Goal: Task Accomplishment & Management: Complete application form

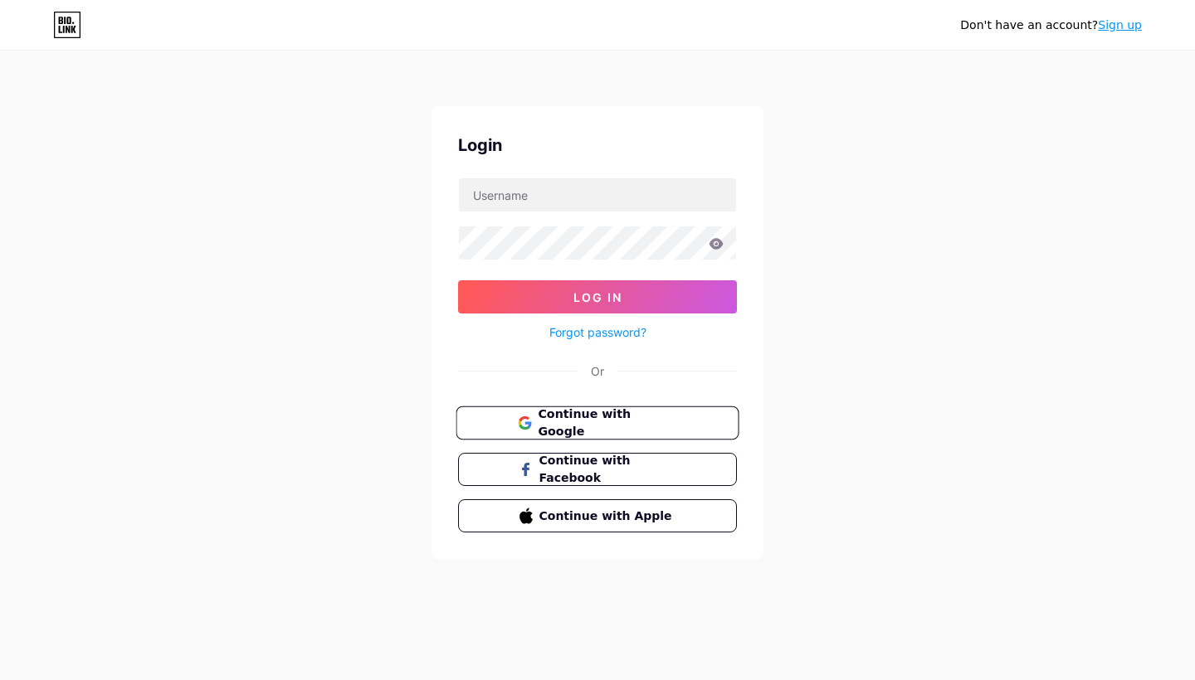
click at [593, 429] on span "Continue with Google" at bounding box center [607, 424] width 139 height 36
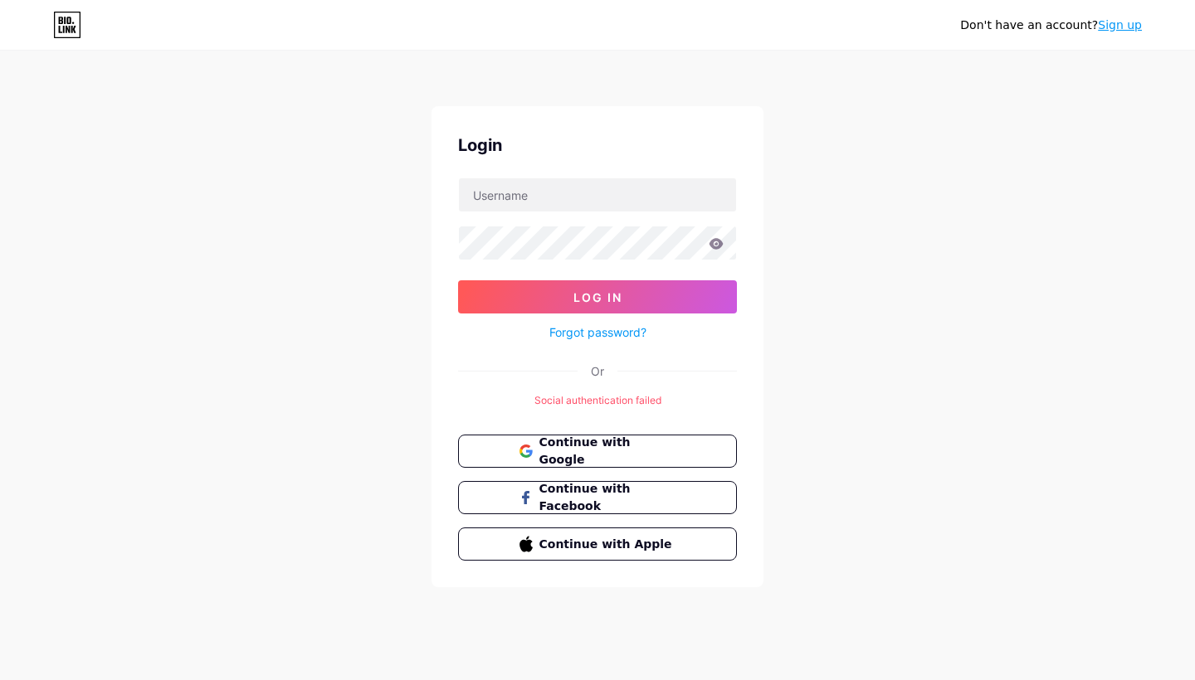
click at [1120, 22] on link "Sign up" at bounding box center [1120, 24] width 44 height 13
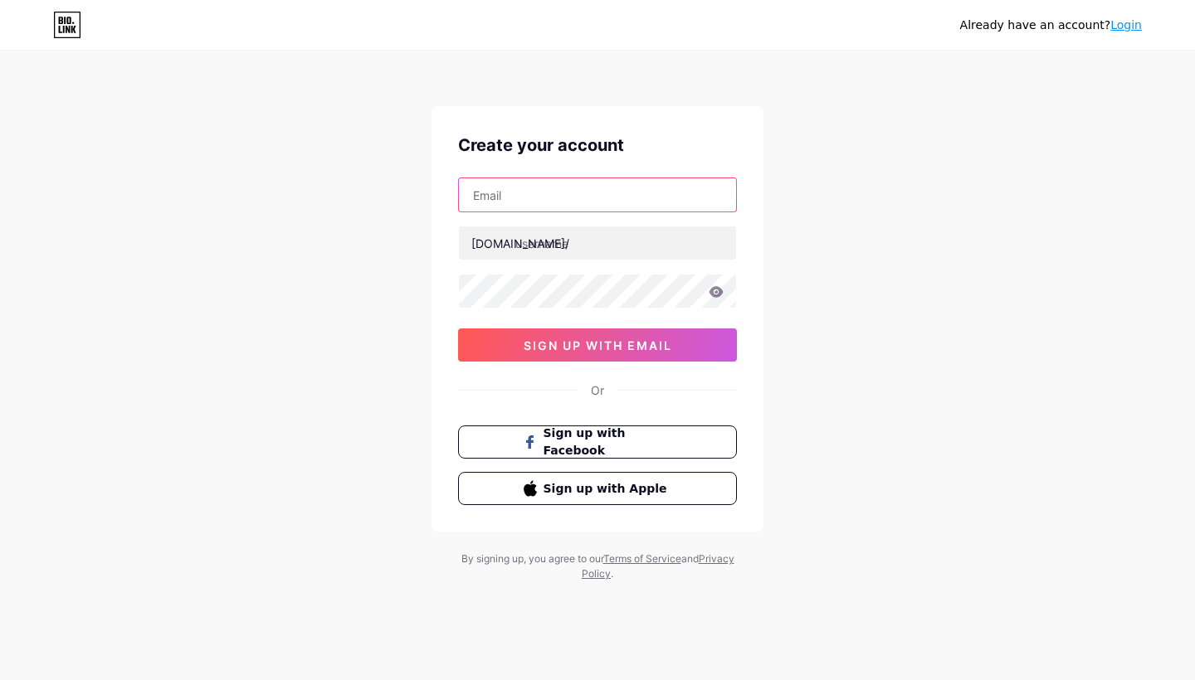
click at [587, 201] on input "text" at bounding box center [597, 194] width 277 height 33
type input "realizeeby@gmail.com"
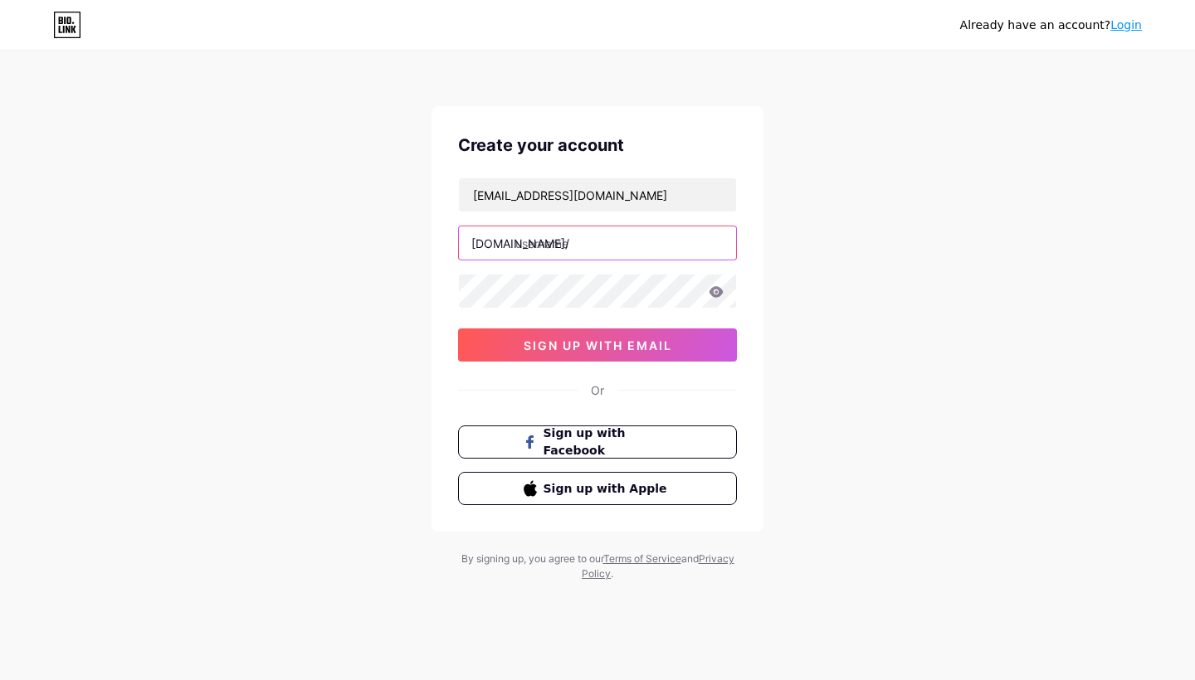
click at [577, 247] on input "text" at bounding box center [597, 243] width 277 height 33
type input "realizeeby"
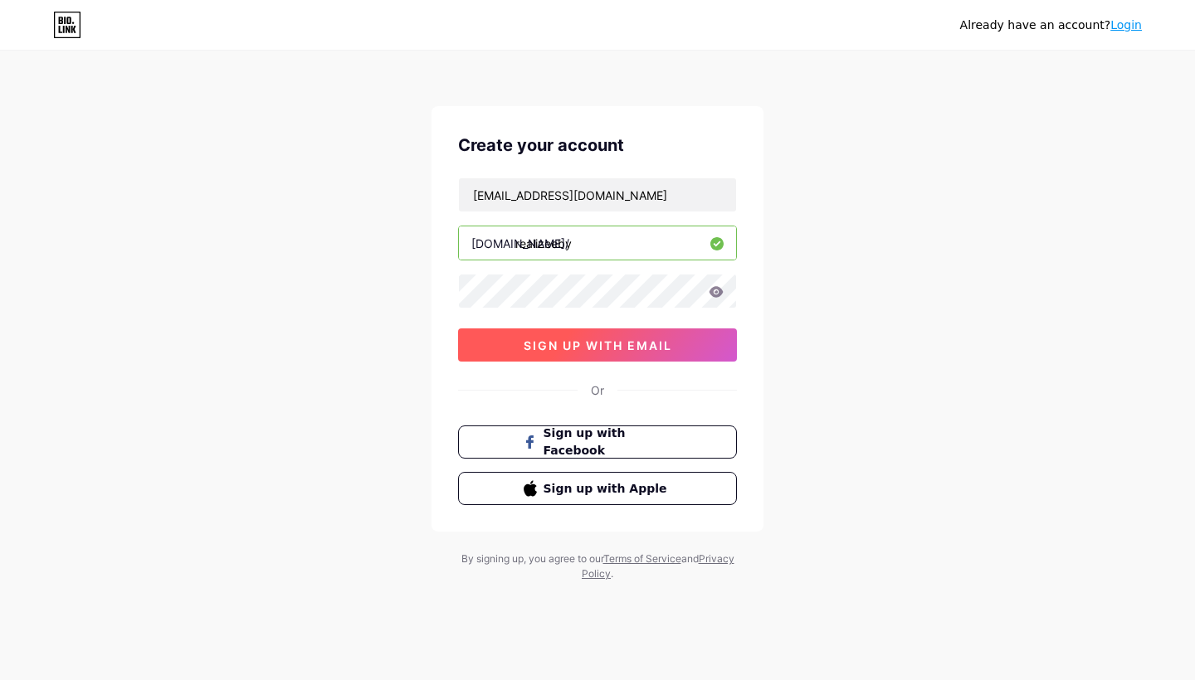
click at [645, 353] on button "sign up with email" at bounding box center [597, 345] width 279 height 33
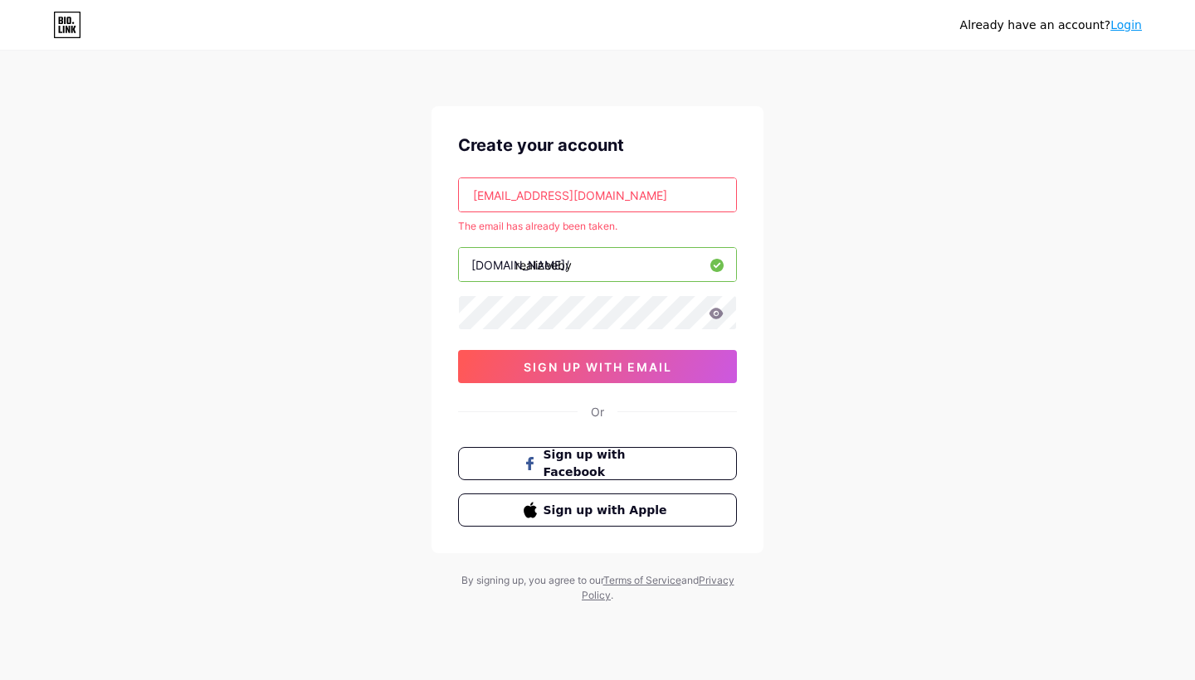
click at [1128, 25] on link "Login" at bounding box center [1126, 24] width 32 height 13
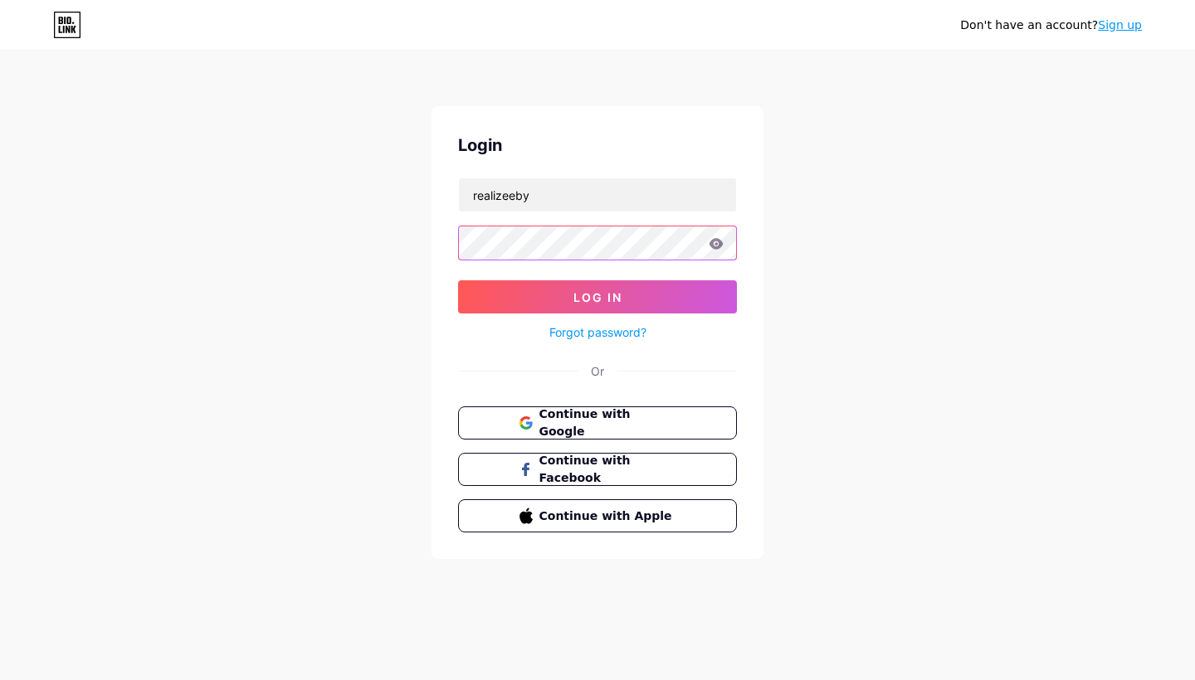
click at [597, 297] on button "Log In" at bounding box center [597, 296] width 279 height 33
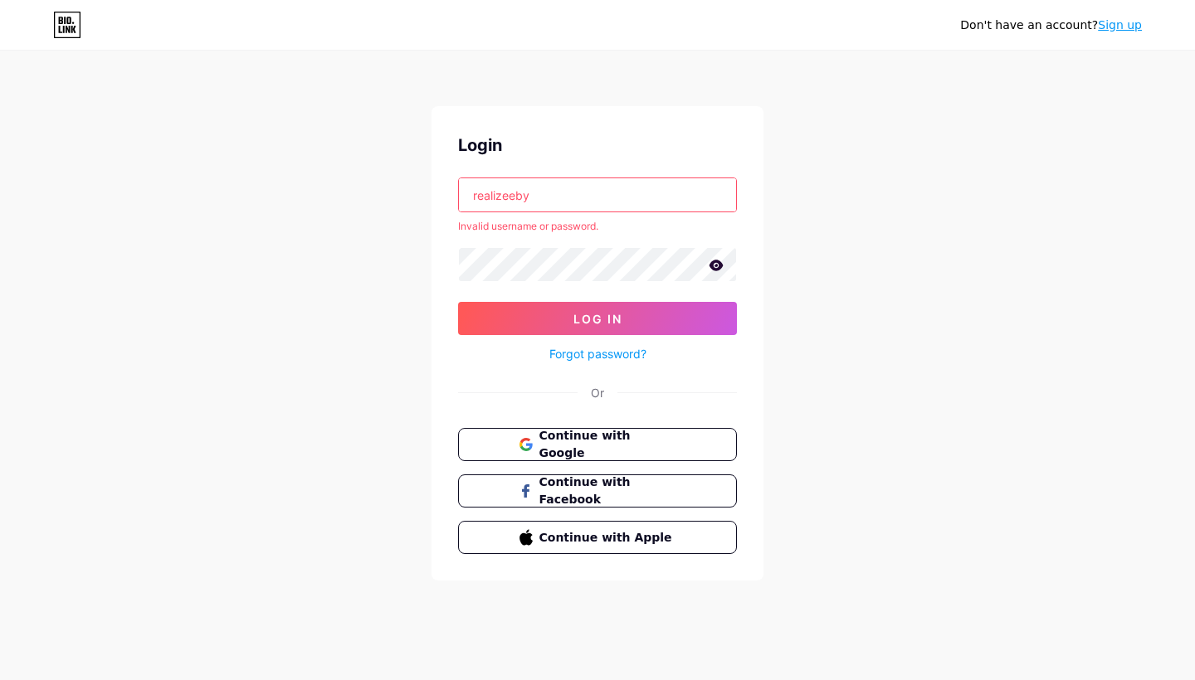
click at [558, 196] on input "realizeeby" at bounding box center [597, 194] width 277 height 33
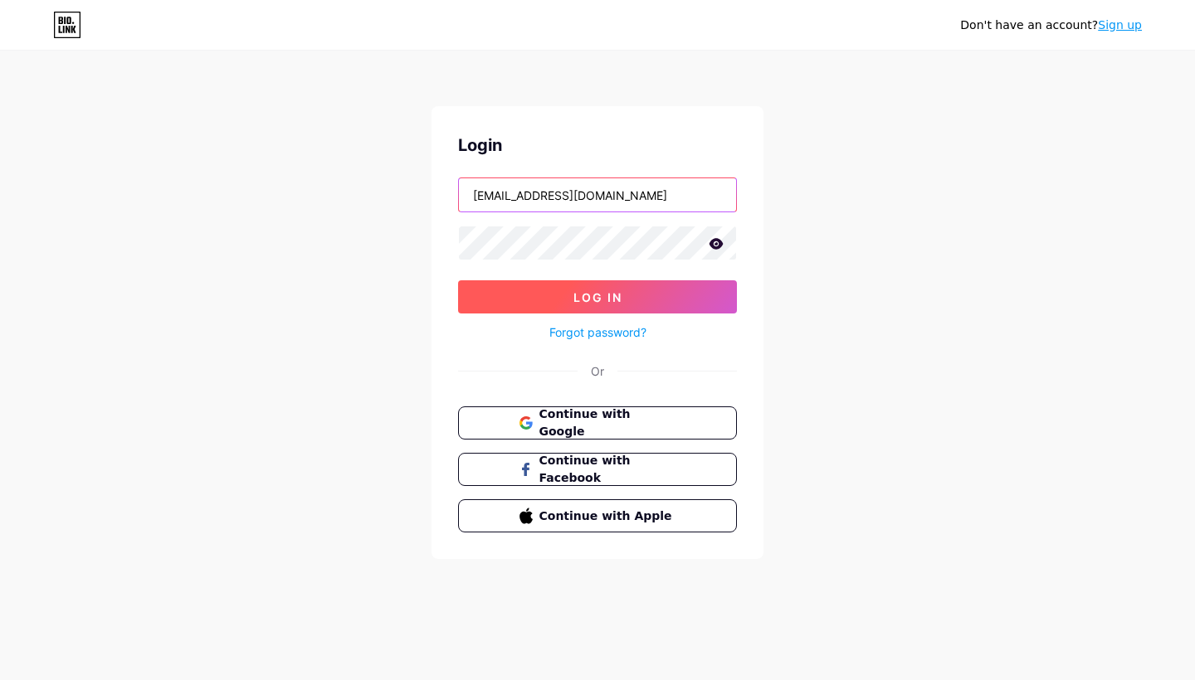
type input "realizeeby@gmail.com"
click at [636, 292] on button "Log In" at bounding box center [597, 296] width 279 height 33
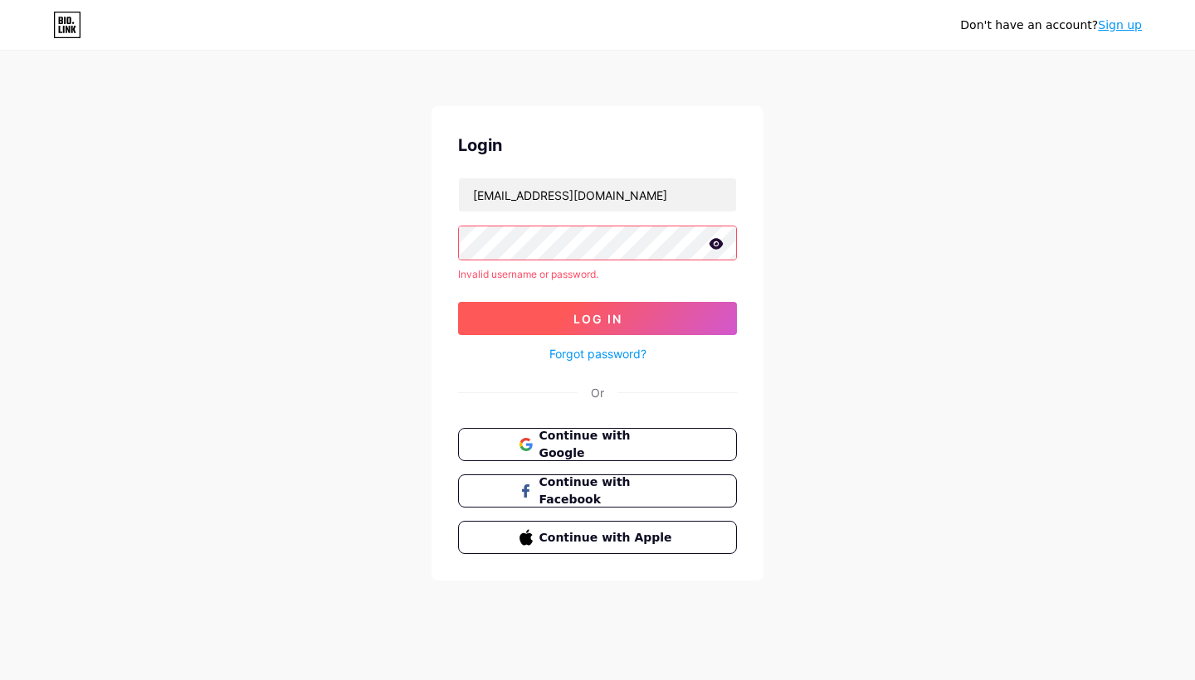
click at [668, 315] on button "Log In" at bounding box center [597, 318] width 279 height 33
click at [636, 352] on link "Forgot password?" at bounding box center [597, 353] width 97 height 17
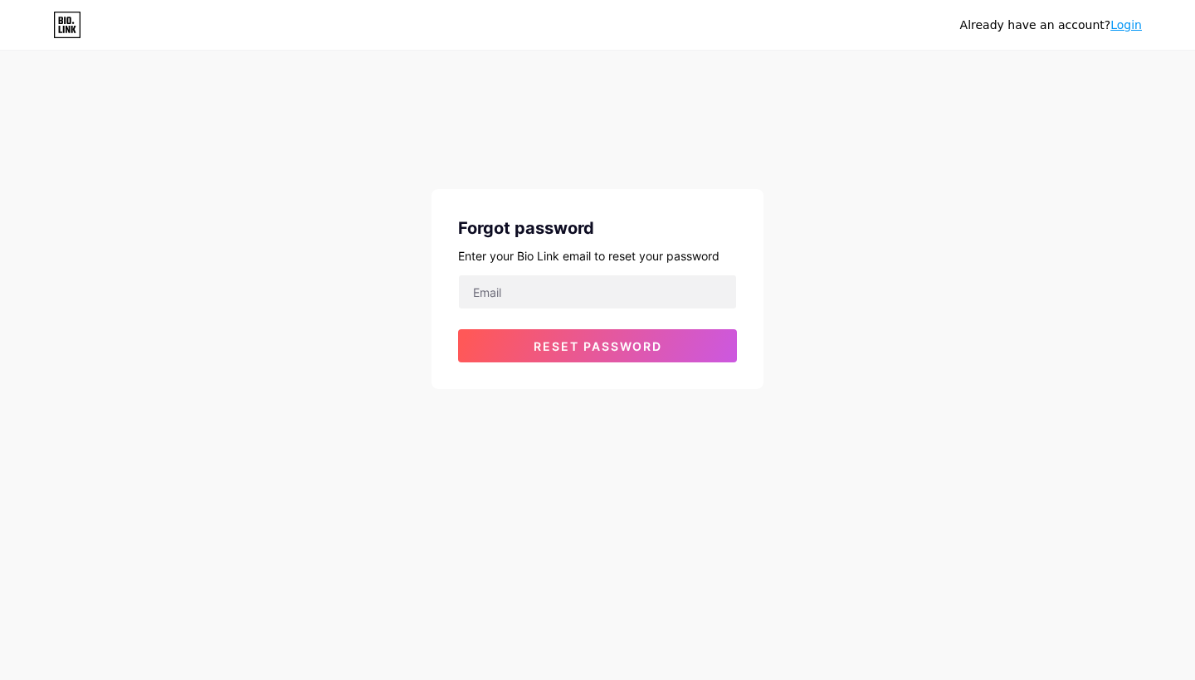
click at [1129, 29] on link "Login" at bounding box center [1126, 24] width 32 height 13
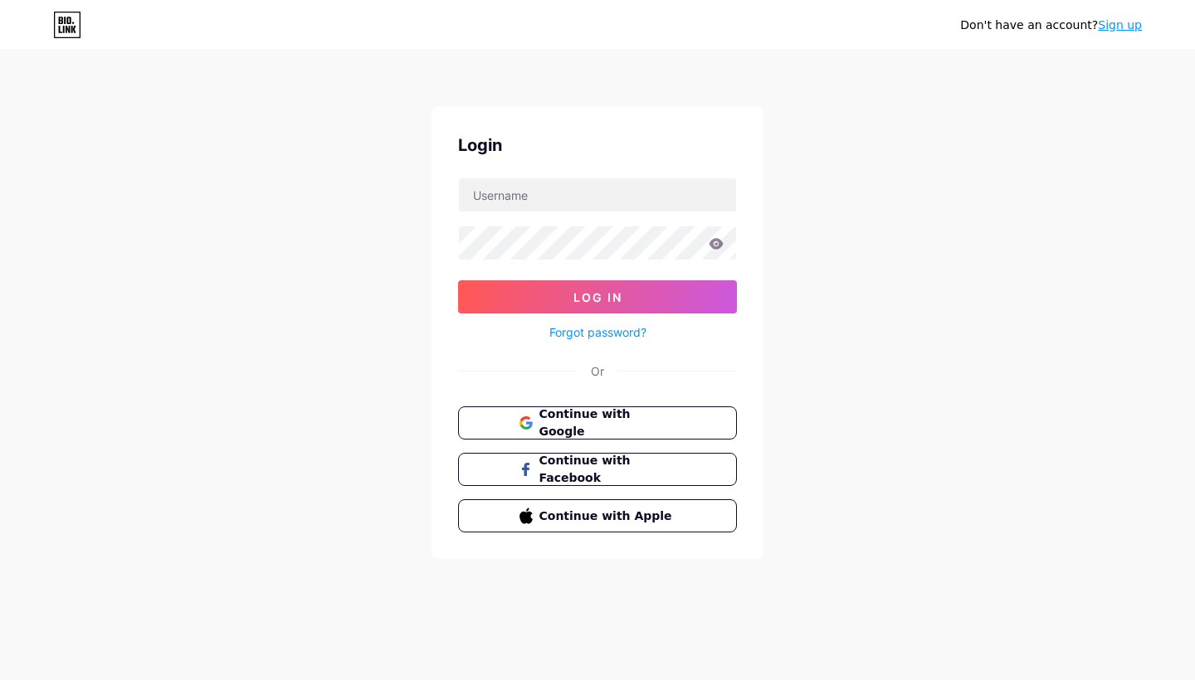
click at [675, 146] on div "Login" at bounding box center [597, 145] width 279 height 25
click at [1135, 19] on link "Sign up" at bounding box center [1120, 24] width 44 height 13
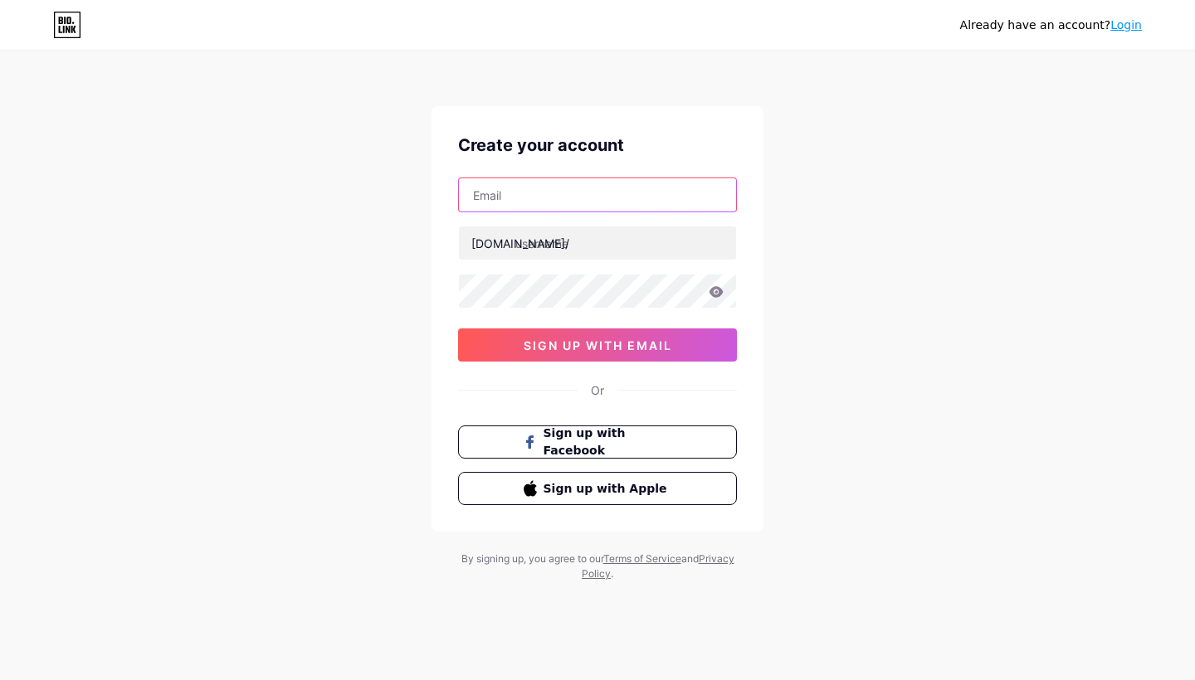
click at [602, 197] on input "text" at bounding box center [597, 194] width 277 height 33
type input "realizeeby@gmail.com"
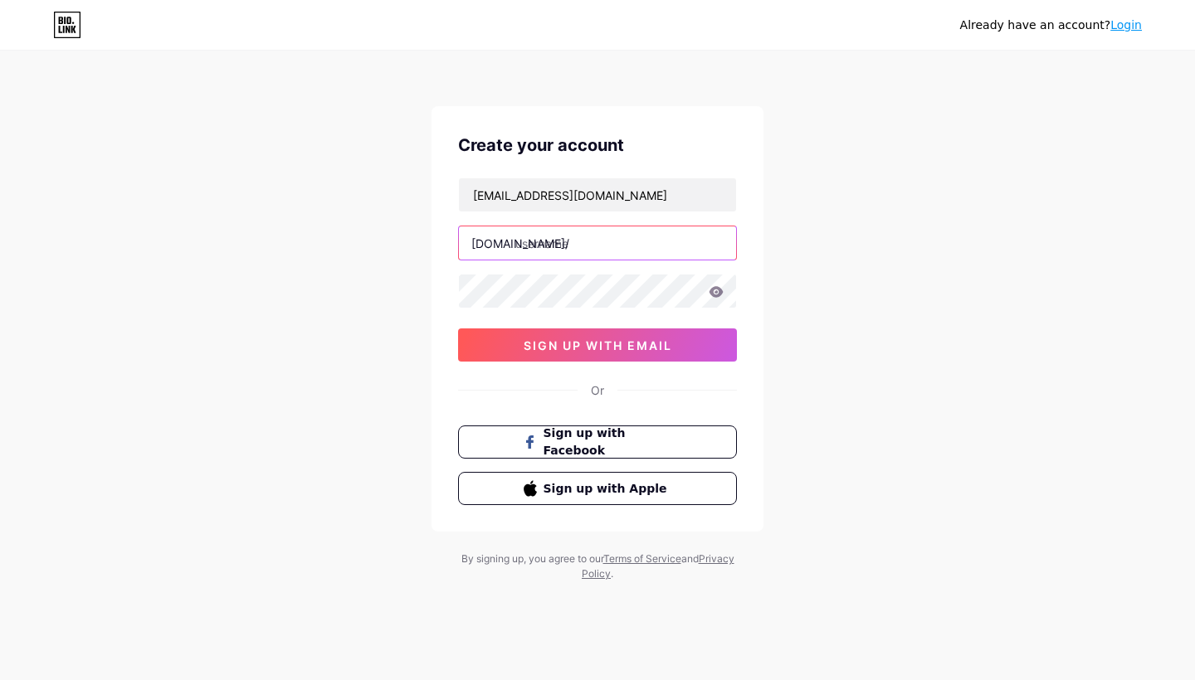
click at [610, 242] on input "text" at bounding box center [597, 243] width 277 height 33
type input "realizeeby"
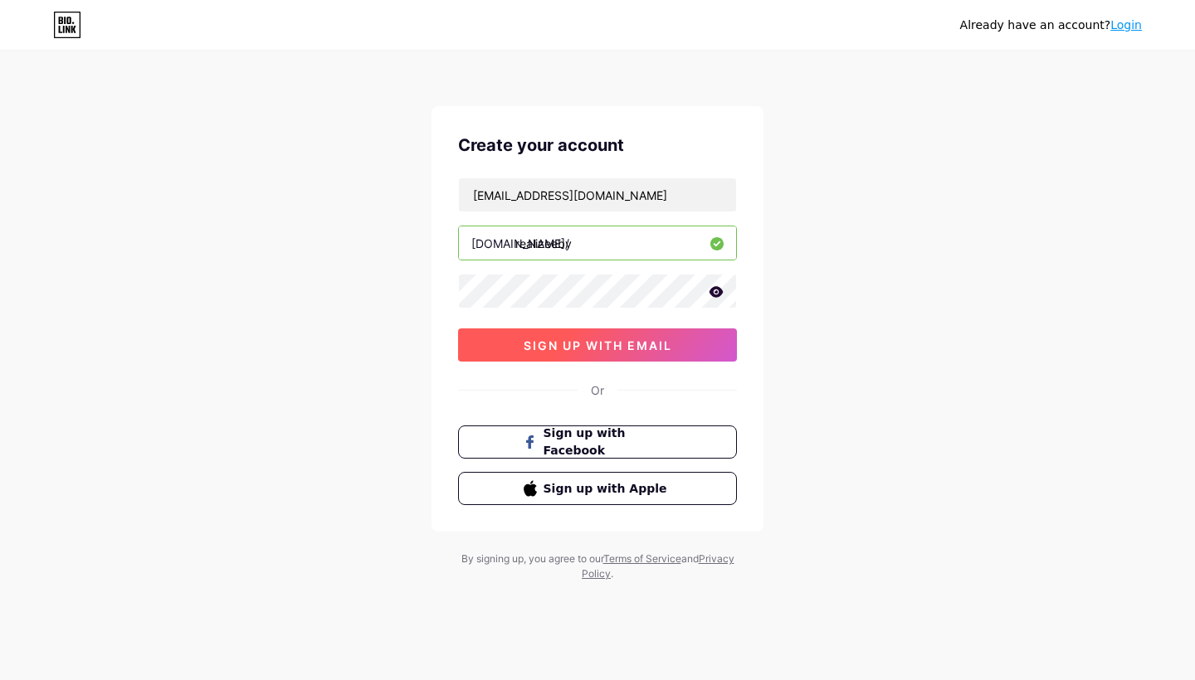
click at [618, 339] on span "sign up with email" at bounding box center [598, 346] width 149 height 14
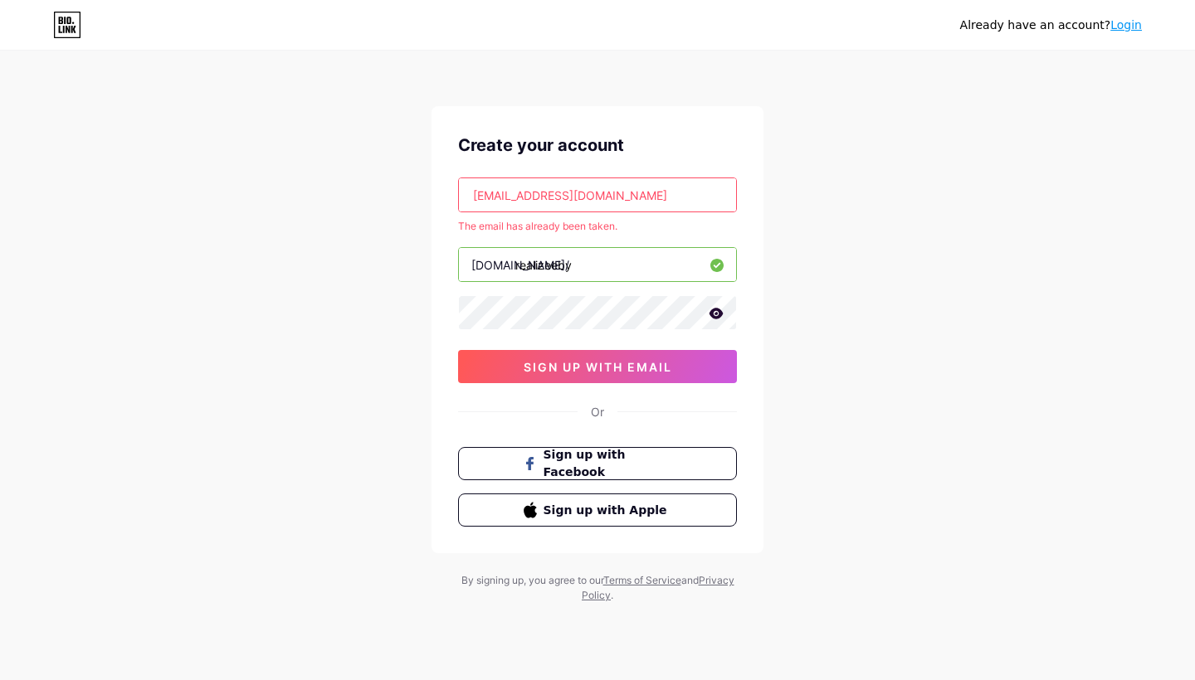
click at [533, 196] on input "realizeeby@gmail.com" at bounding box center [597, 194] width 277 height 33
click at [628, 198] on input "realizeeby@gmail.com" at bounding box center [597, 194] width 277 height 33
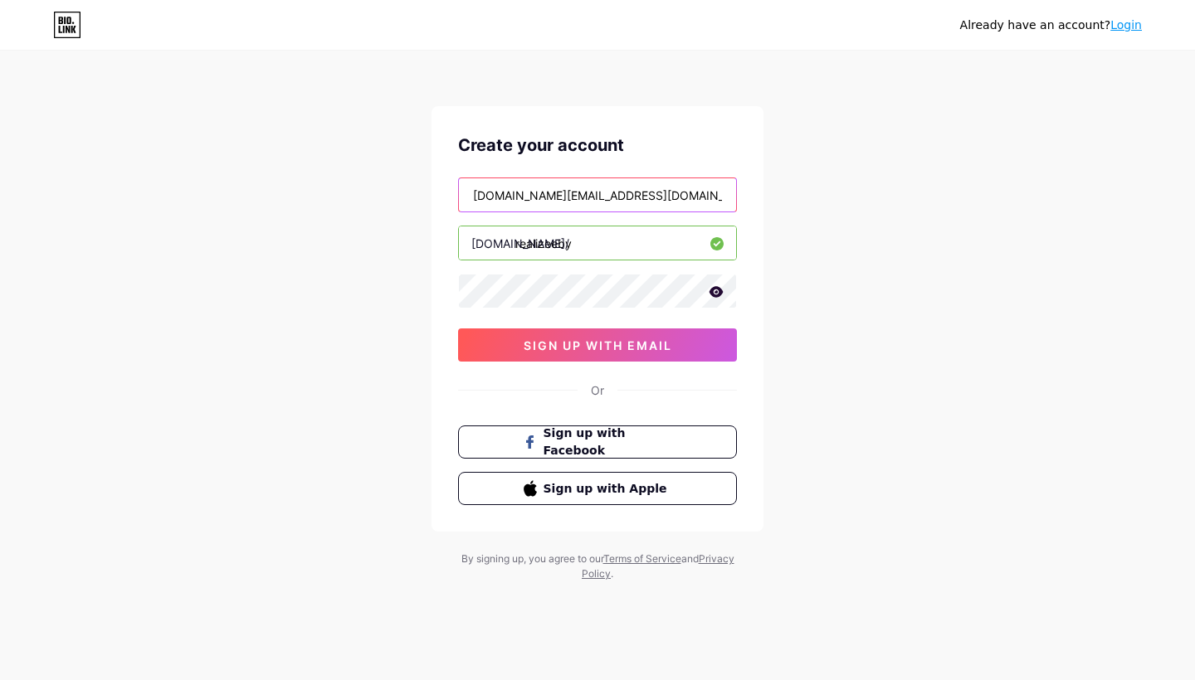
type input "alizeeclement.pro@gmail.com"
click at [874, 246] on div "Already have an account? Login Create your account alizeeclement.pro@gmail.com …" at bounding box center [597, 317] width 1195 height 635
click at [715, 290] on icon at bounding box center [716, 292] width 15 height 12
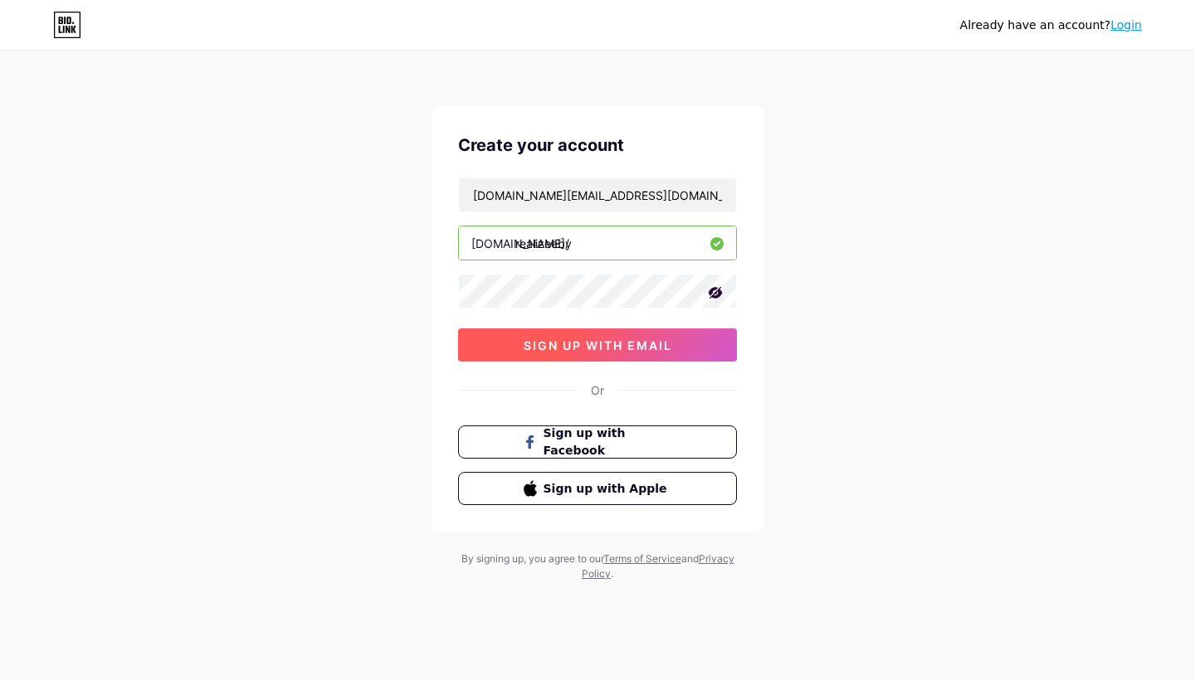
click at [640, 353] on button "sign up with email" at bounding box center [597, 345] width 279 height 33
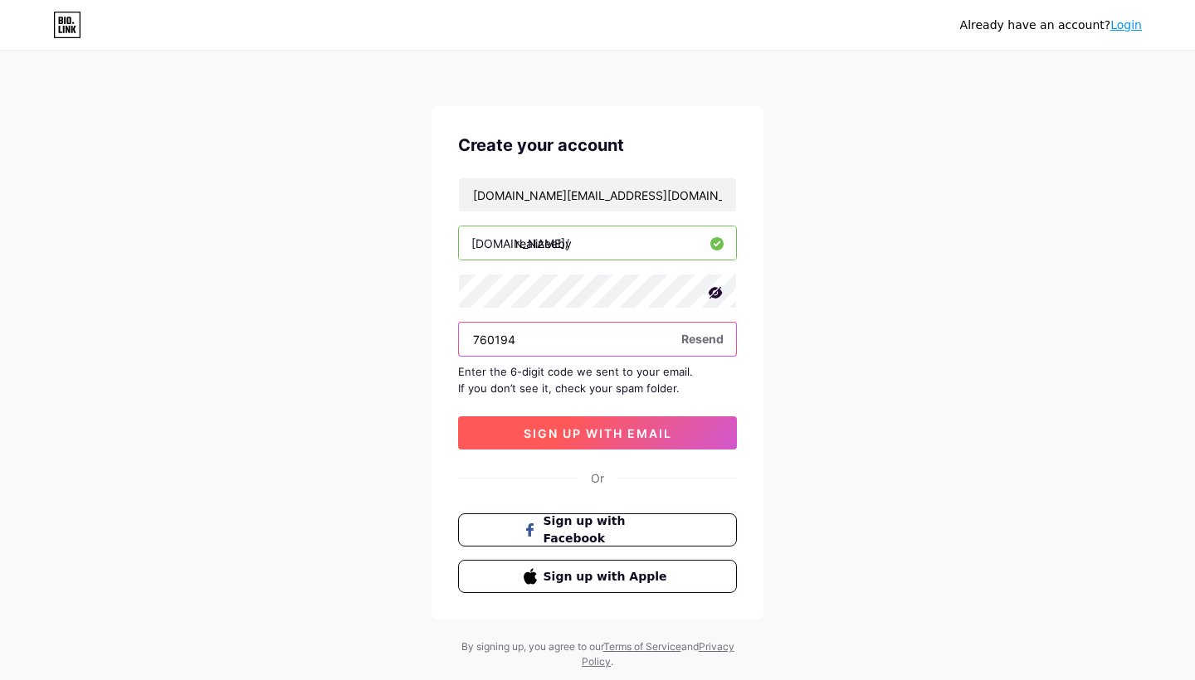
type input "760194"
click at [651, 439] on span "sign up with email" at bounding box center [598, 434] width 149 height 14
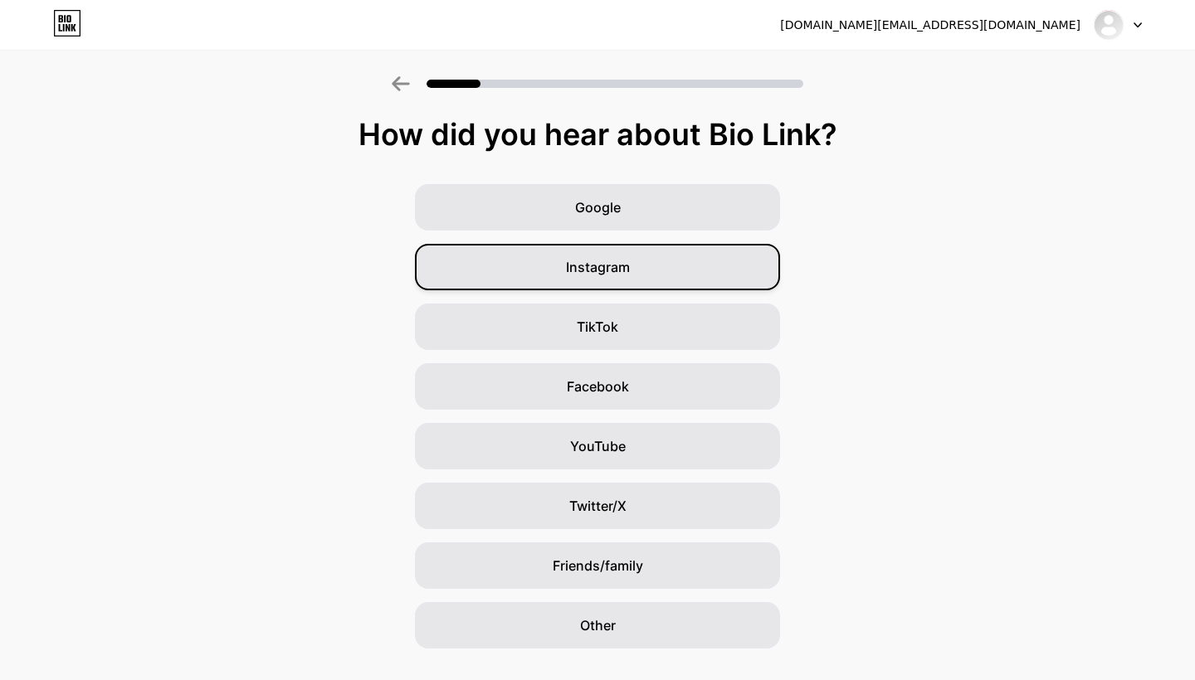
click at [675, 275] on div "Instagram" at bounding box center [597, 267] width 365 height 46
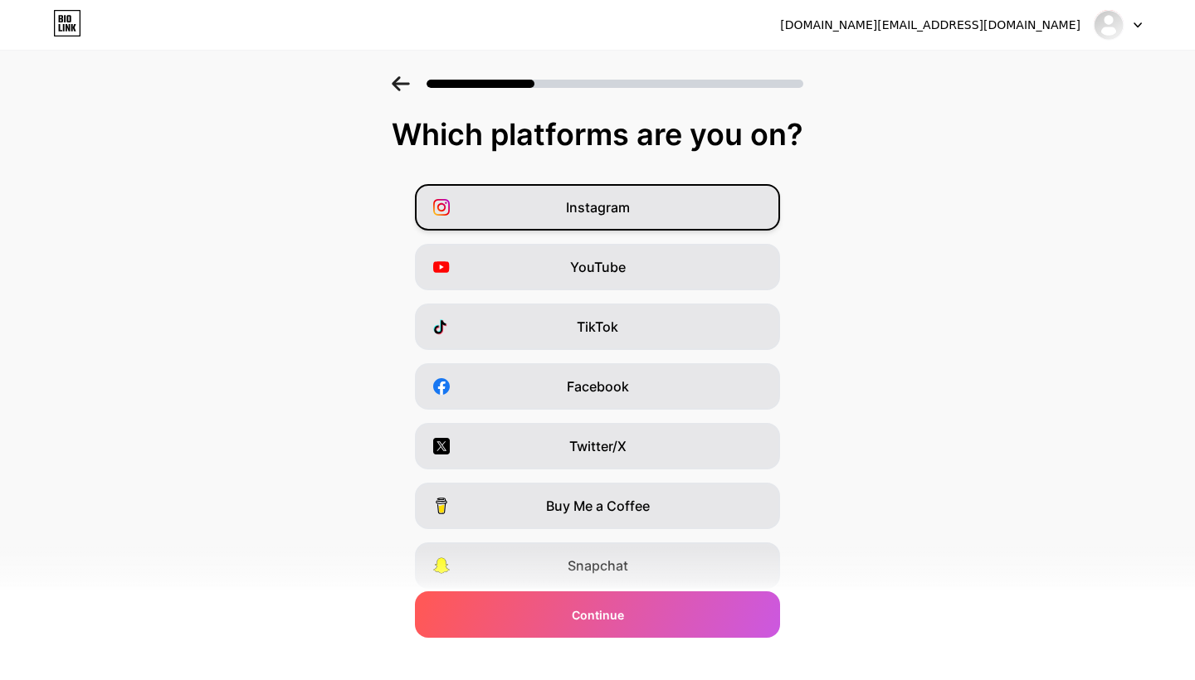
click at [670, 215] on div "Instagram" at bounding box center [597, 207] width 365 height 46
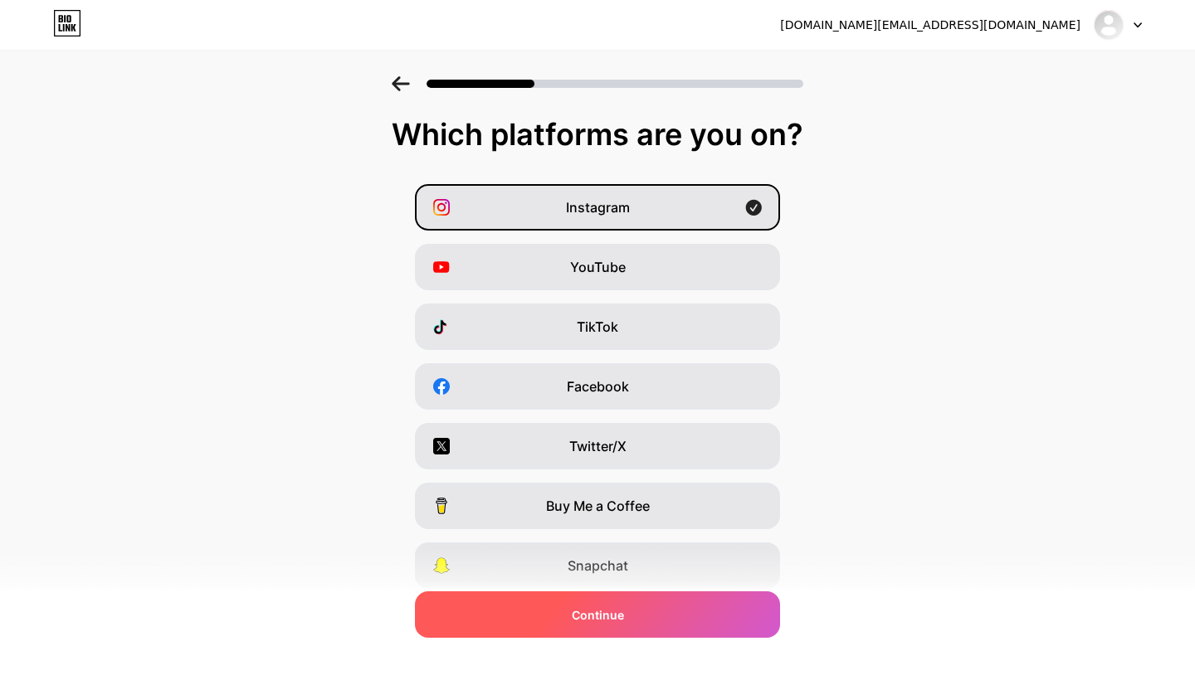
click at [636, 612] on div "Continue" at bounding box center [597, 615] width 365 height 46
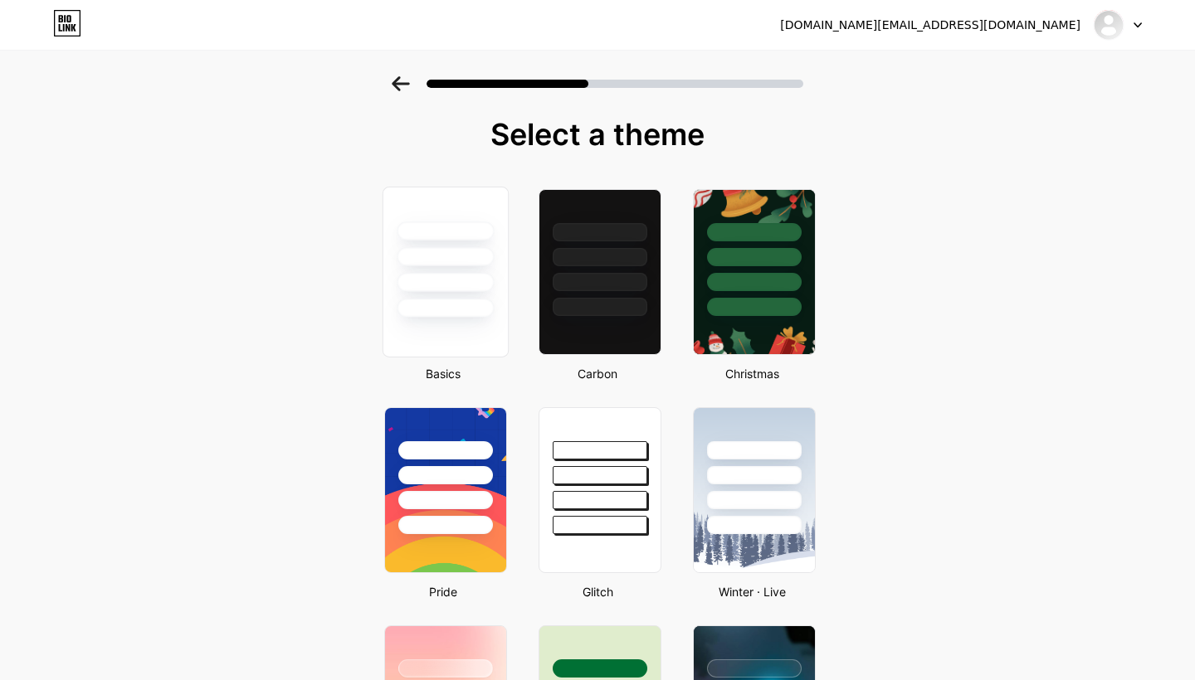
click at [441, 290] on div at bounding box center [445, 282] width 97 height 19
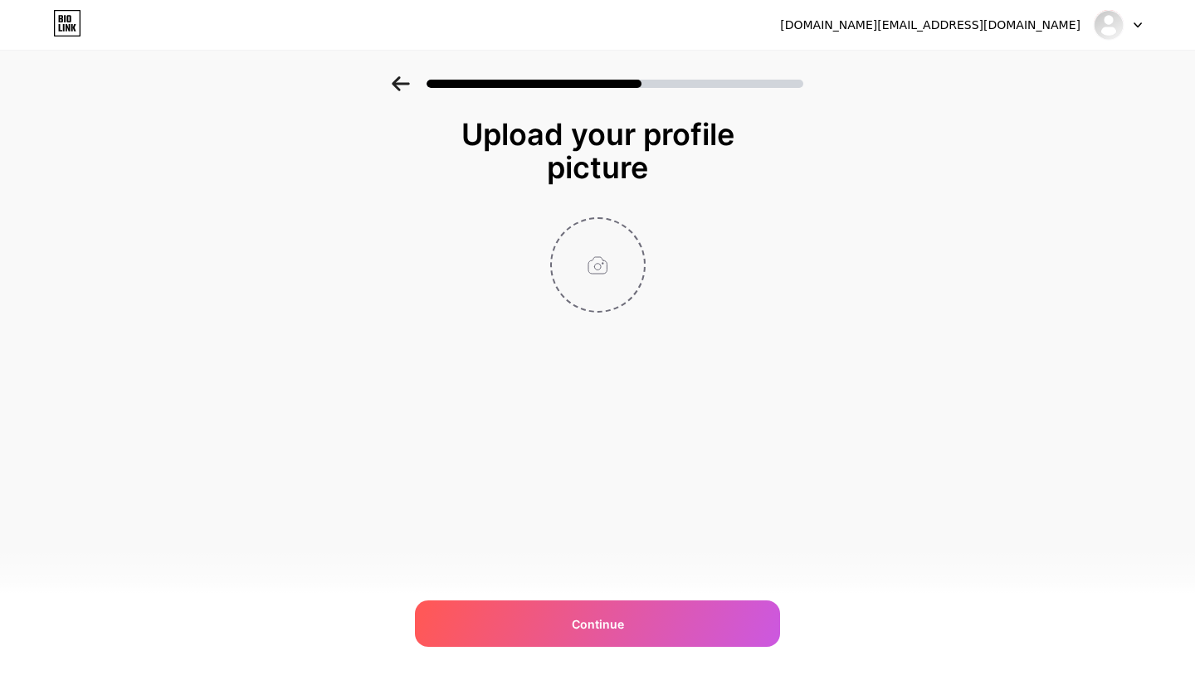
click at [618, 284] on input "file" at bounding box center [598, 265] width 92 height 92
type input "C:\fakepath\PH7.png"
click at [598, 246] on img at bounding box center [597, 264] width 95 height 95
click at [632, 229] on circle at bounding box center [636, 230] width 18 height 18
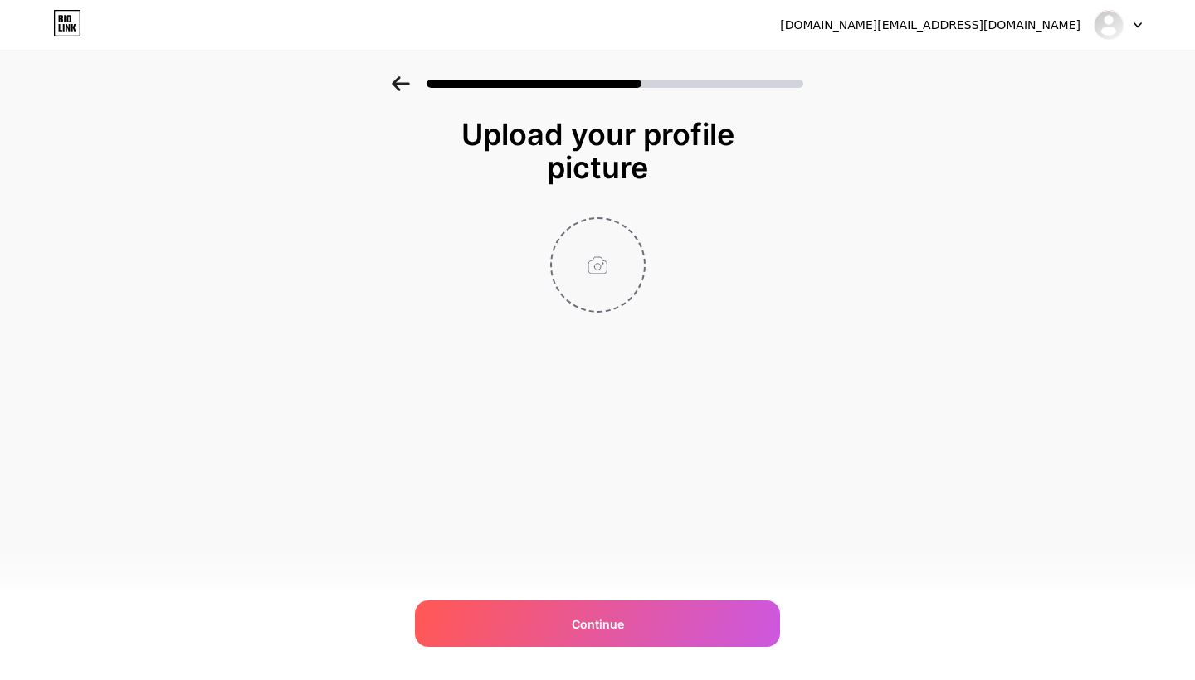
click at [610, 247] on input "file" at bounding box center [598, 265] width 92 height 92
type input "C:\fakepath\PHOTO F6F6F2 carré.jpg"
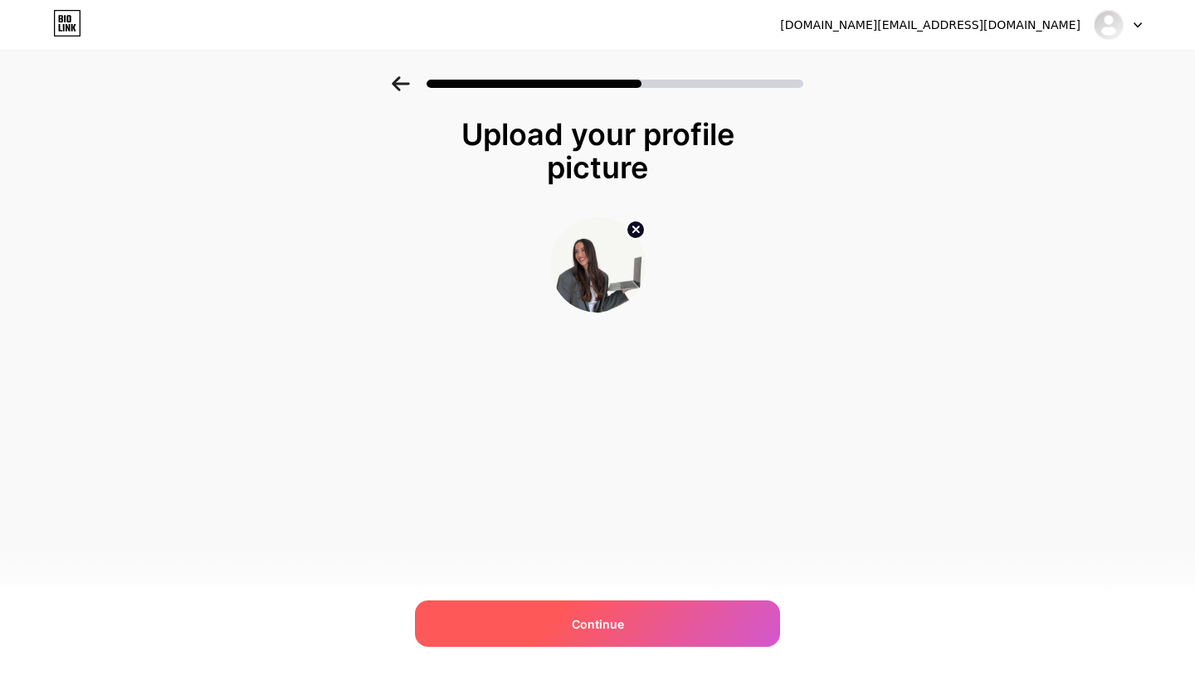
click at [626, 614] on div "Continue" at bounding box center [597, 624] width 365 height 46
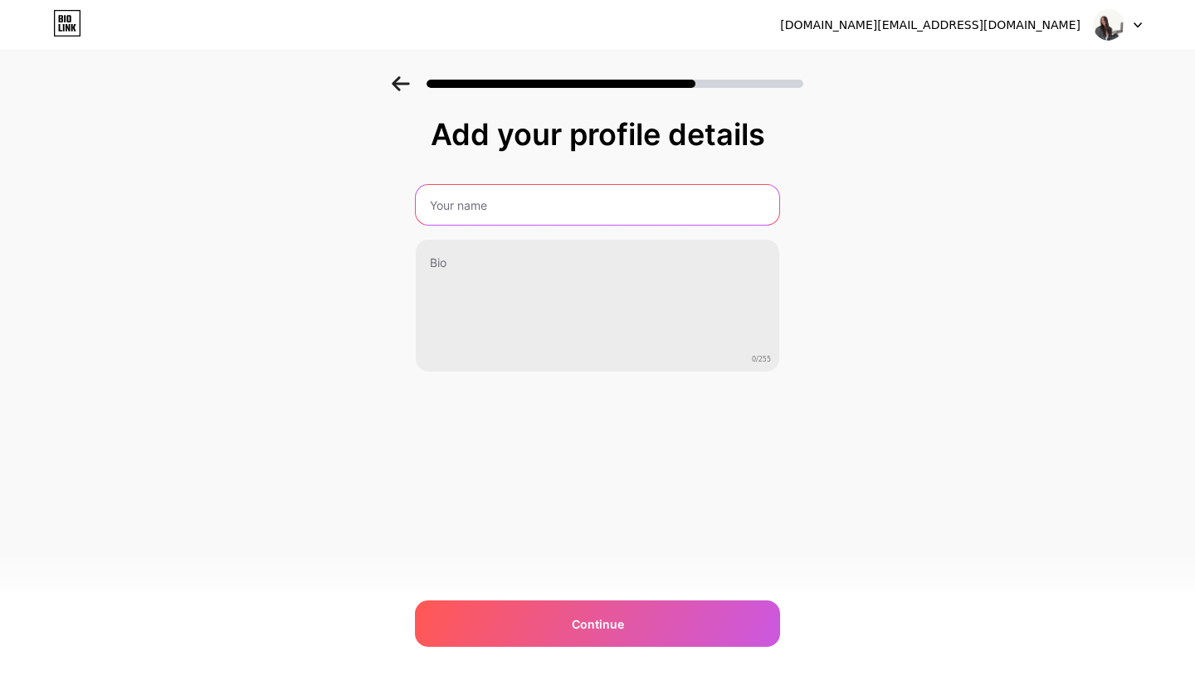
click at [497, 206] on input "text" at bounding box center [597, 205] width 363 height 40
type input "Realizee By"
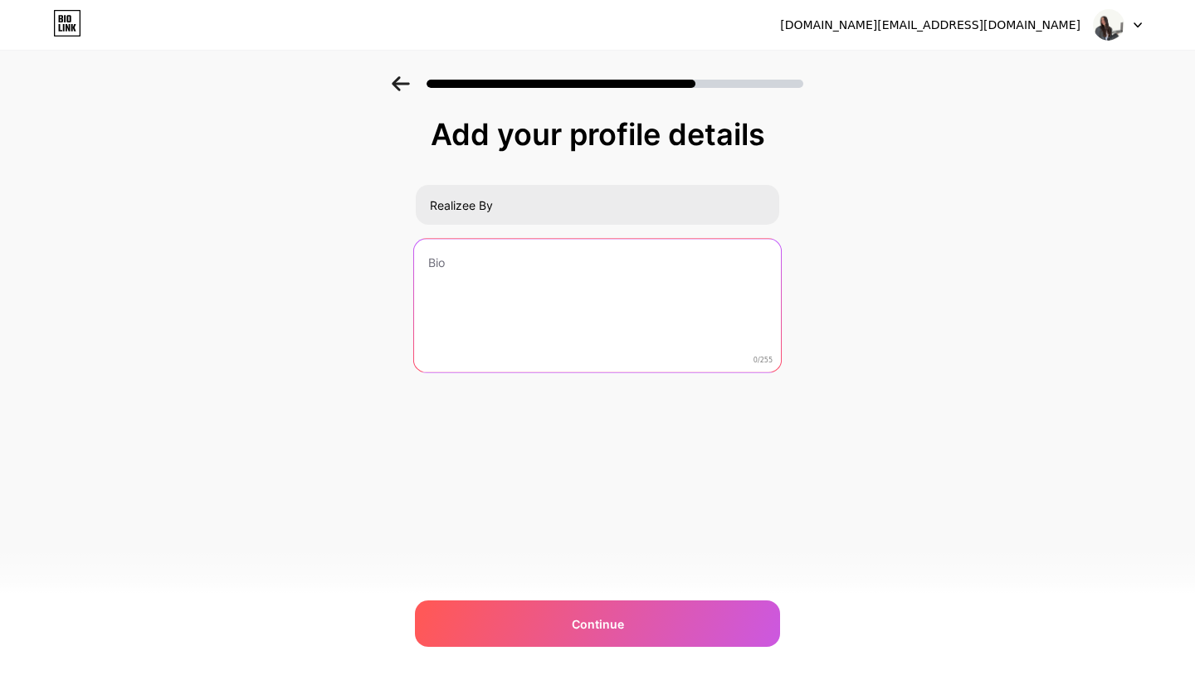
click at [475, 271] on textarea at bounding box center [597, 306] width 367 height 135
drag, startPoint x: 548, startPoint y: 265, endPoint x: 512, endPoint y: 265, distance: 35.7
click at [512, 265] on textarea "Realizee By - Alizée, DA / Graphiste" at bounding box center [597, 306] width 367 height 135
click at [625, 267] on textarea "Realizee By - DA / Graphiste" at bounding box center [597, 306] width 367 height 135
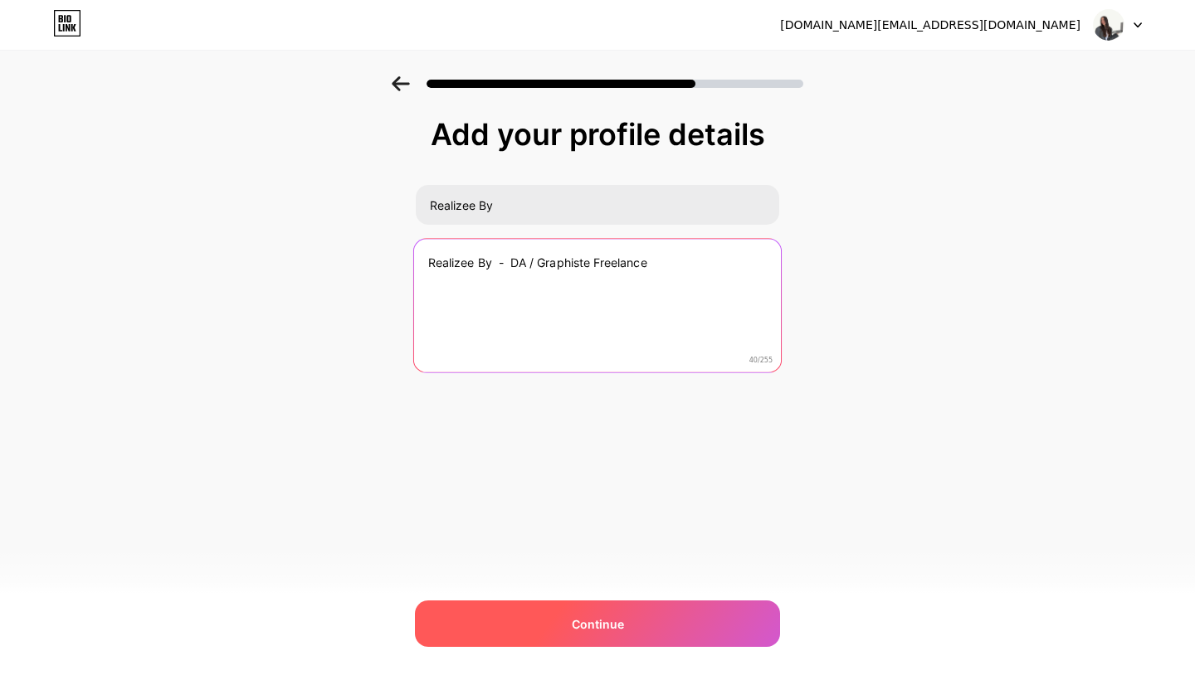
type textarea "Realizee By - DA / Graphiste Freelance"
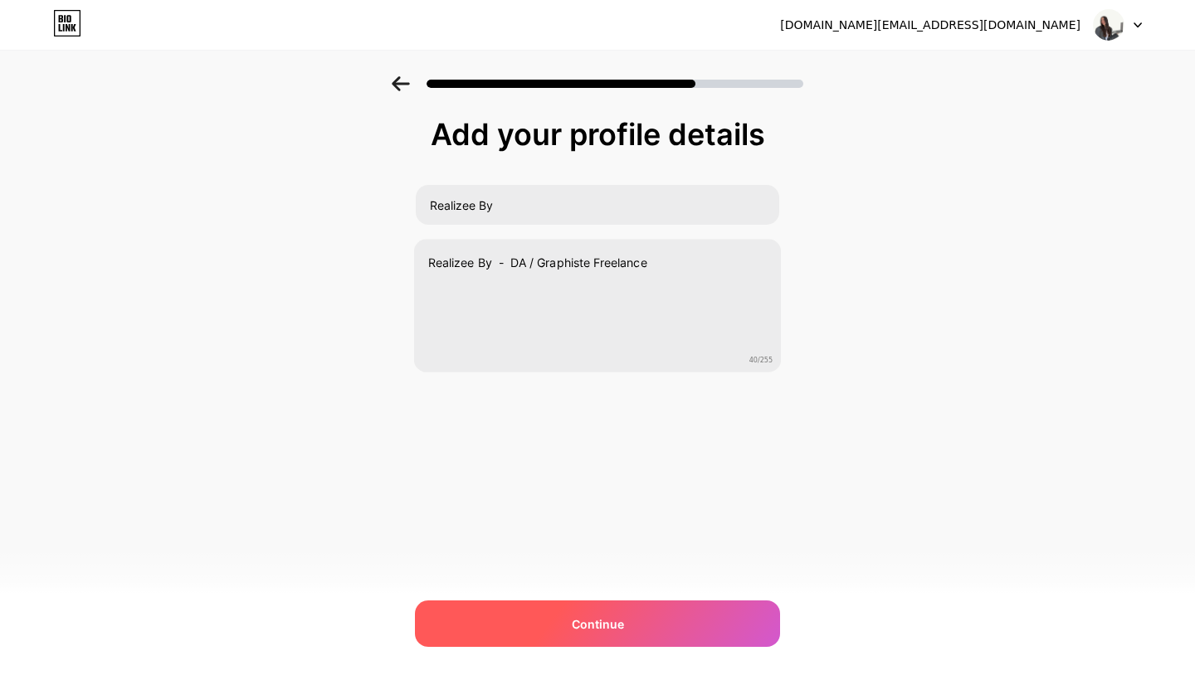
click at [599, 627] on span "Continue" at bounding box center [598, 624] width 52 height 17
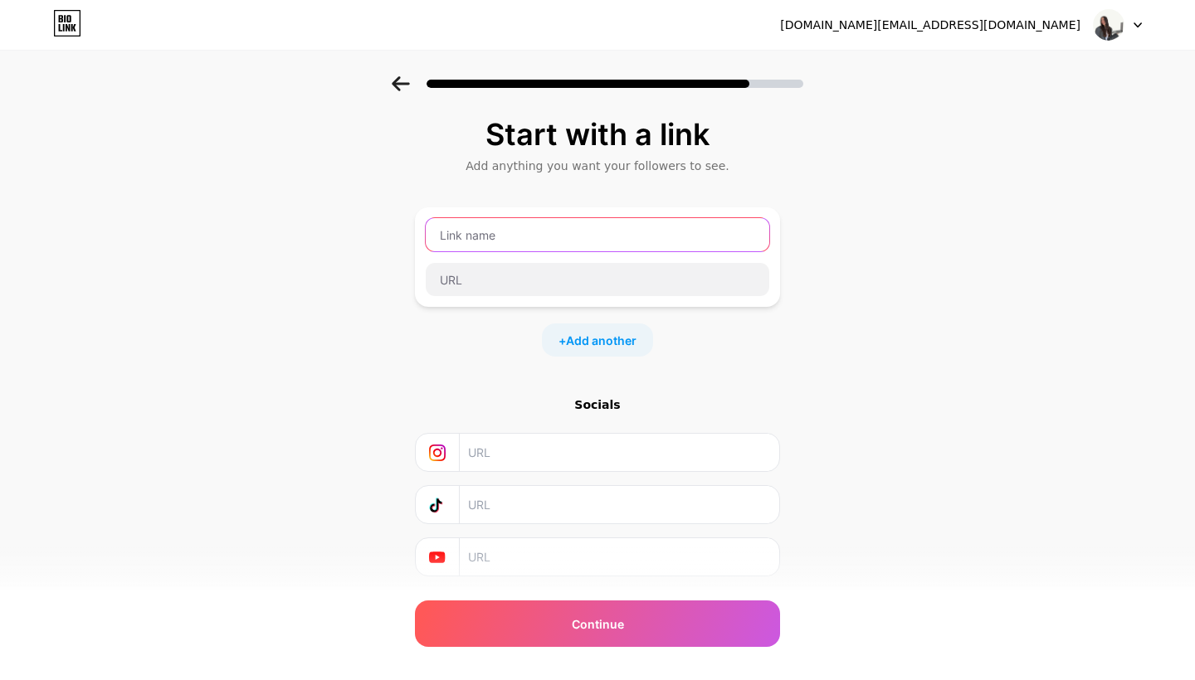
click at [551, 236] on input "text" at bounding box center [598, 234] width 344 height 33
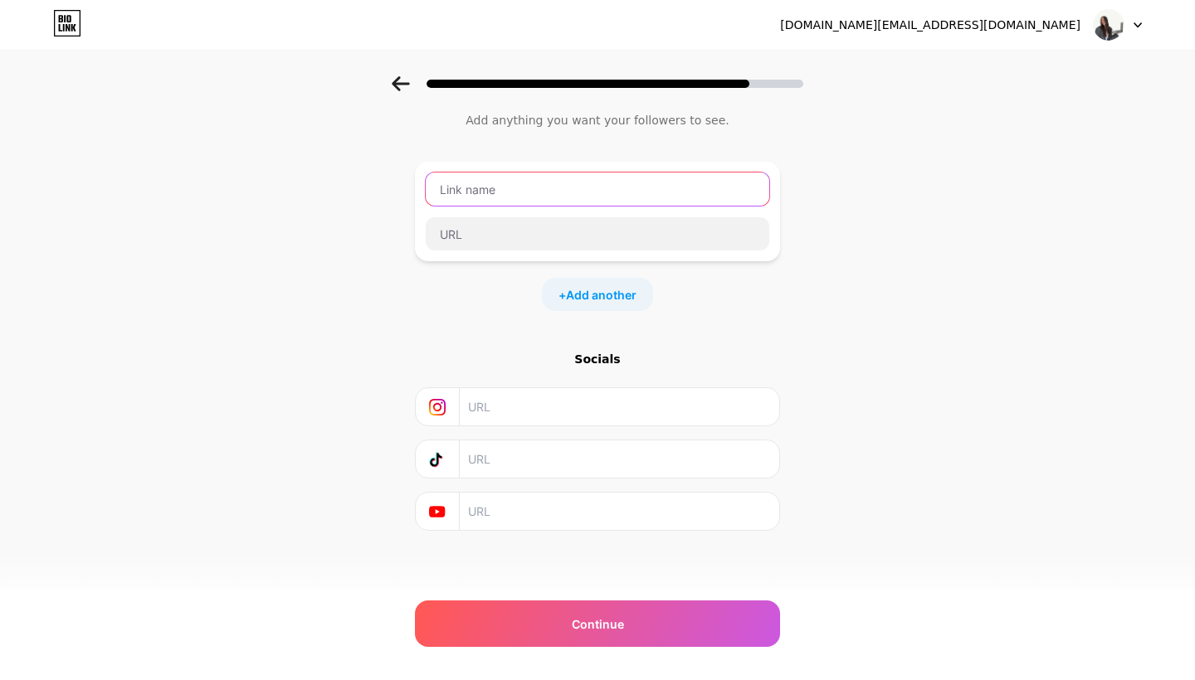
scroll to position [46, 0]
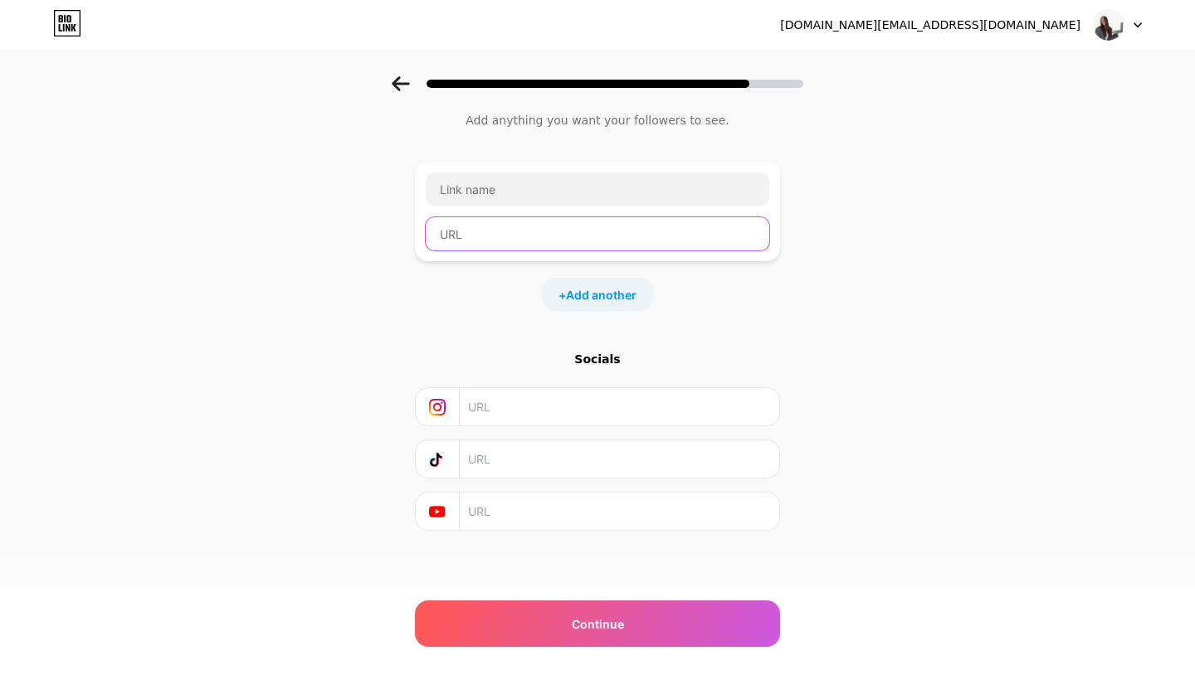
click at [488, 232] on input "text" at bounding box center [598, 233] width 344 height 33
paste input "https://drive.google.com/file/d/1dQqz3cwxst4tn6B77VTSglfUVWtR6Lox/view?usp=shar…"
type input "https://drive.google.com/file/d/1dQqz3cwxst4tn6B77VTSglfUVWtR6Lox/view?usp=shar…"
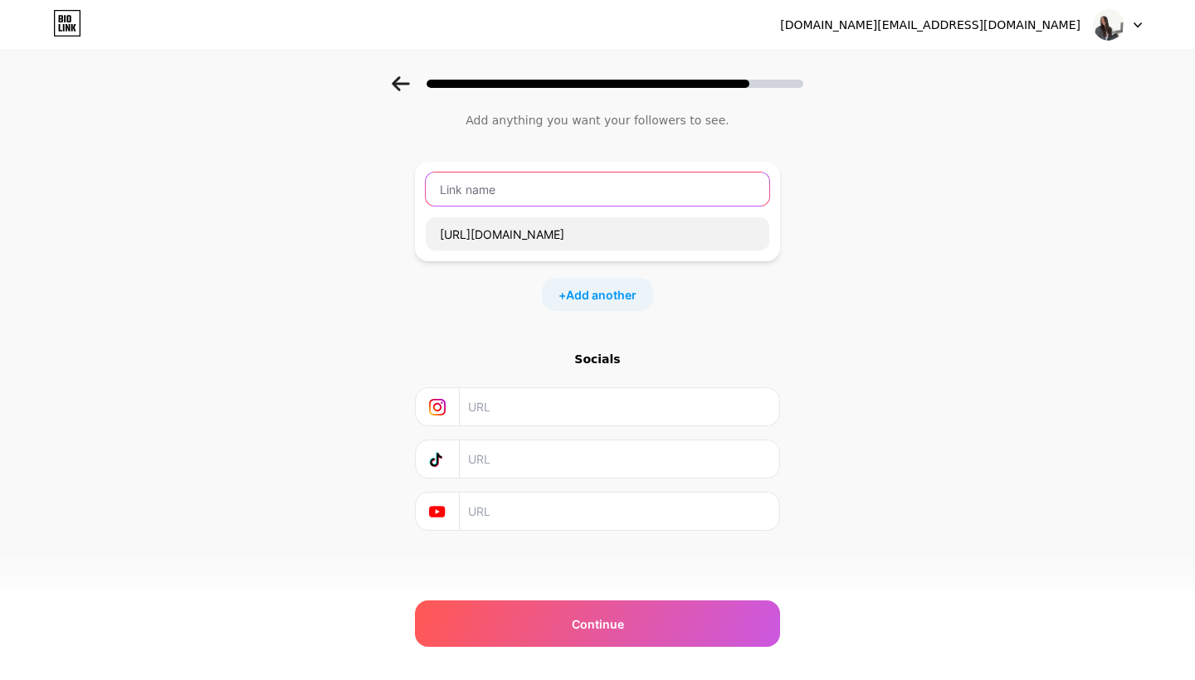
click at [501, 193] on input "text" at bounding box center [598, 189] width 344 height 33
click at [549, 192] on input "Offres & Services - Realizee By" at bounding box center [598, 189] width 344 height 33
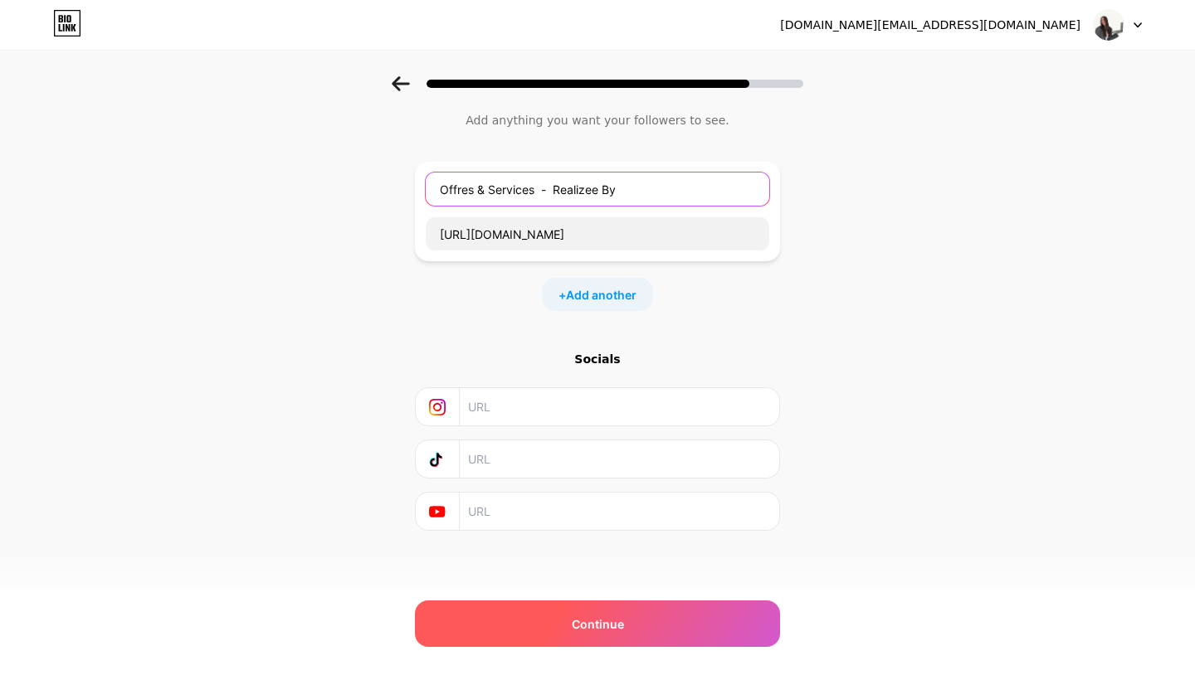
type input "Offres & Services - Realizee By"
click at [616, 622] on span "Continue" at bounding box center [598, 624] width 52 height 17
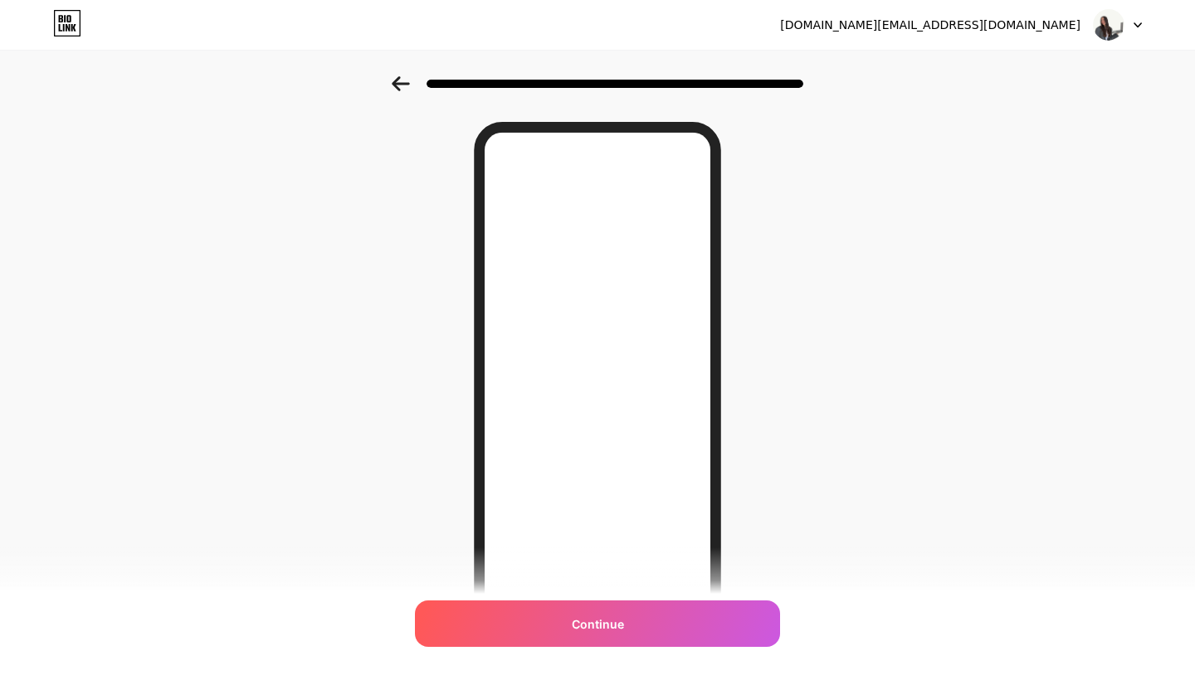
scroll to position [0, 0]
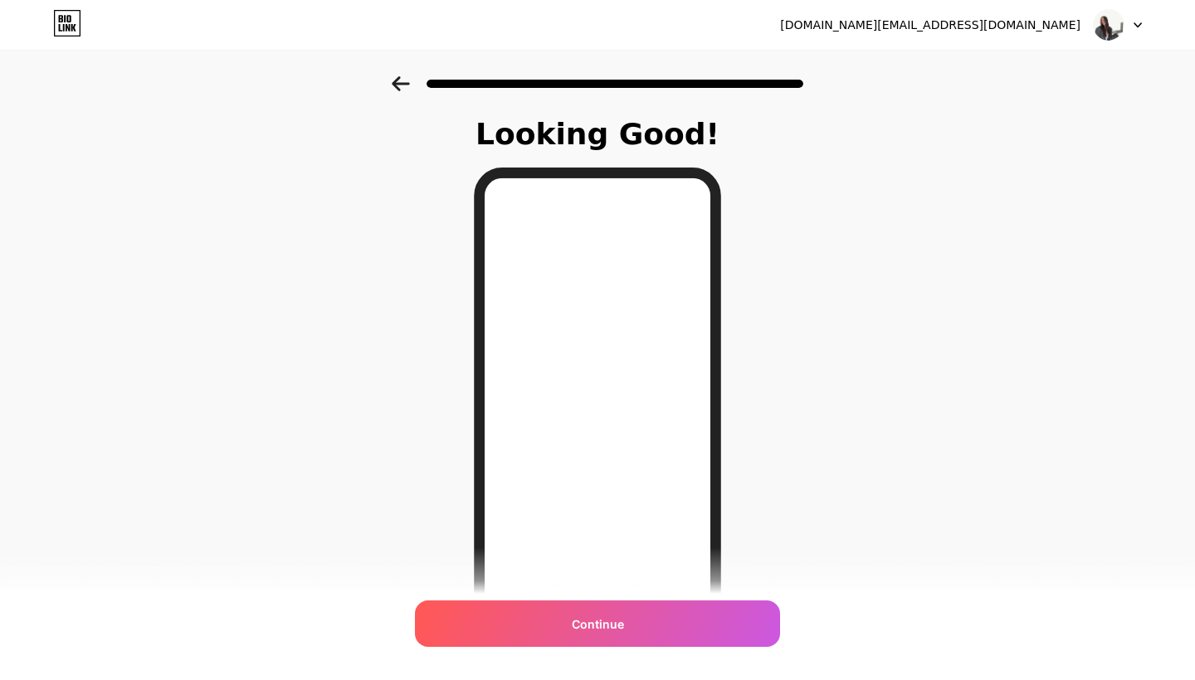
click at [406, 85] on icon at bounding box center [400, 83] width 17 height 15
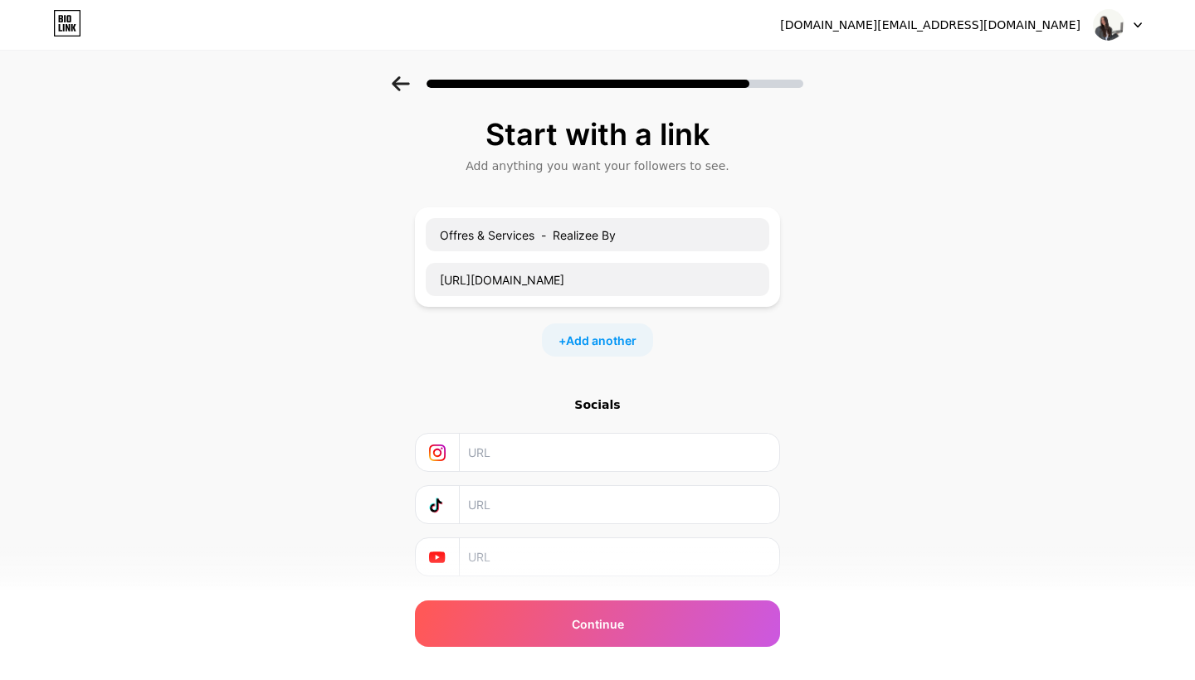
click at [406, 85] on icon at bounding box center [400, 83] width 17 height 15
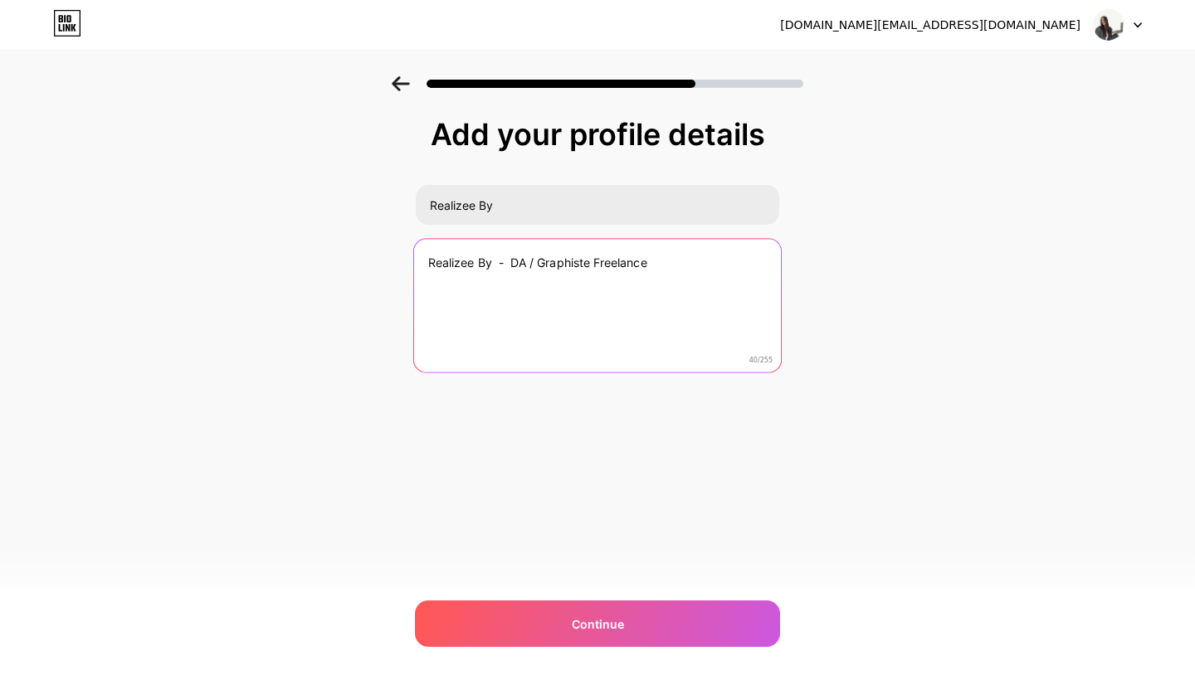
drag, startPoint x: 493, startPoint y: 262, endPoint x: 421, endPoint y: 262, distance: 72.2
click at [421, 262] on textarea "Realizee By - DA / Graphiste Freelance" at bounding box center [597, 306] width 367 height 135
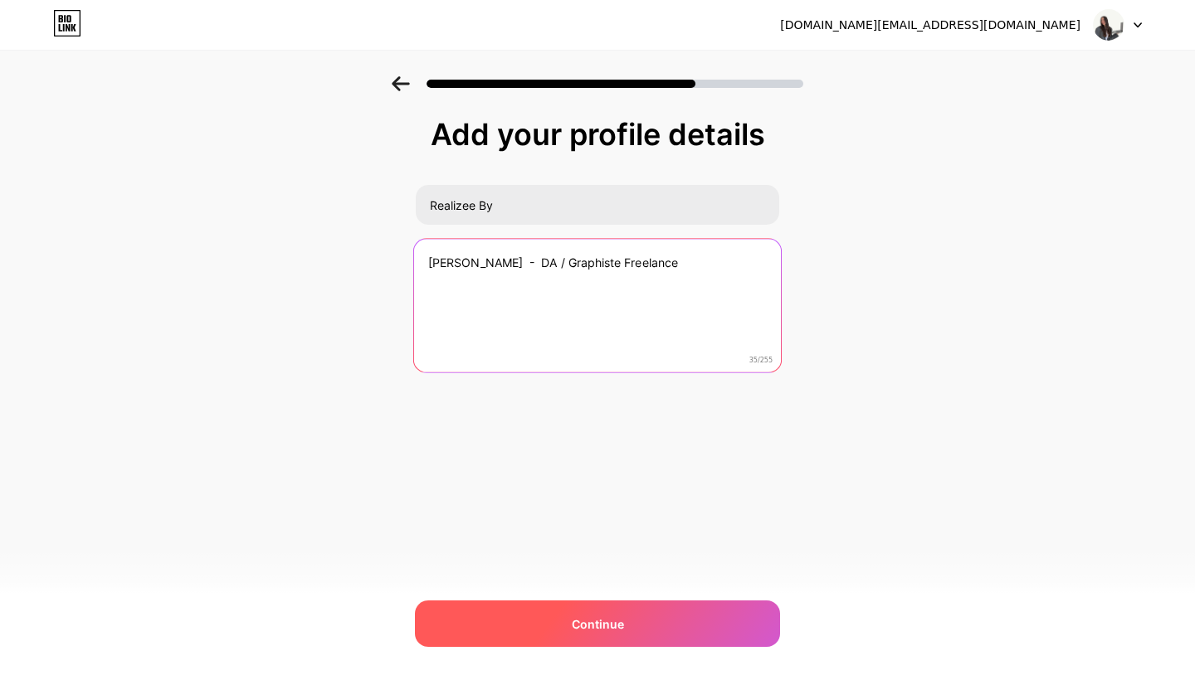
type textarea "Alizée - DA / Graphiste Freelance"
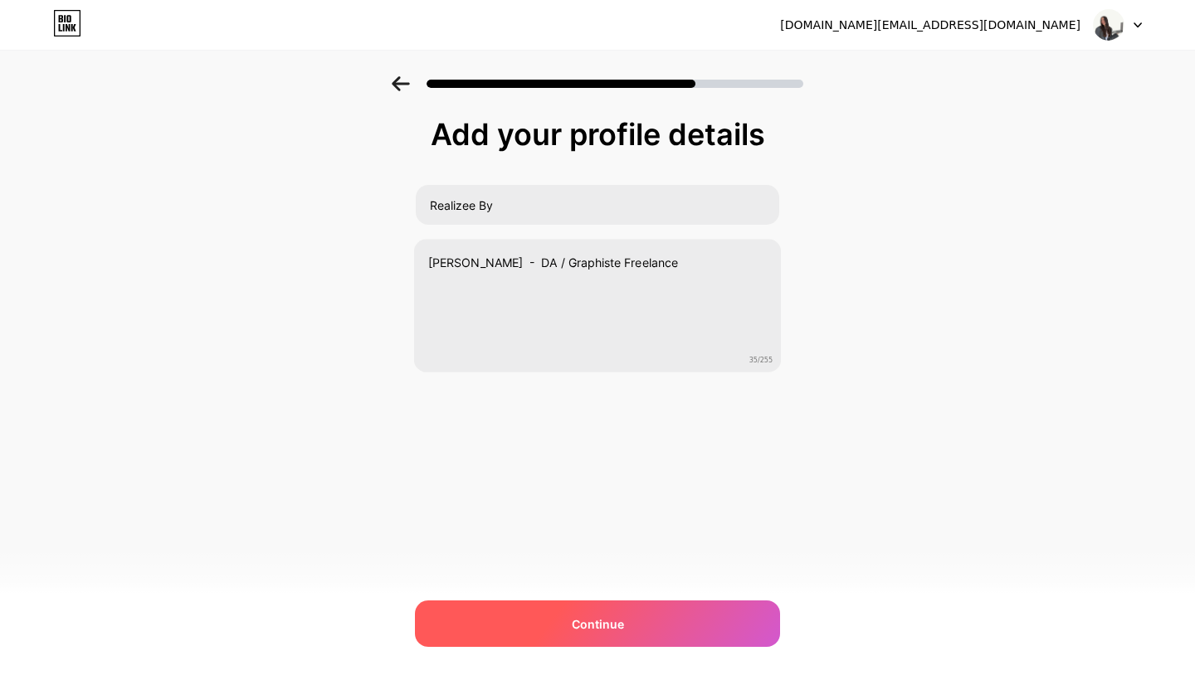
click at [632, 627] on div "Continue" at bounding box center [597, 624] width 365 height 46
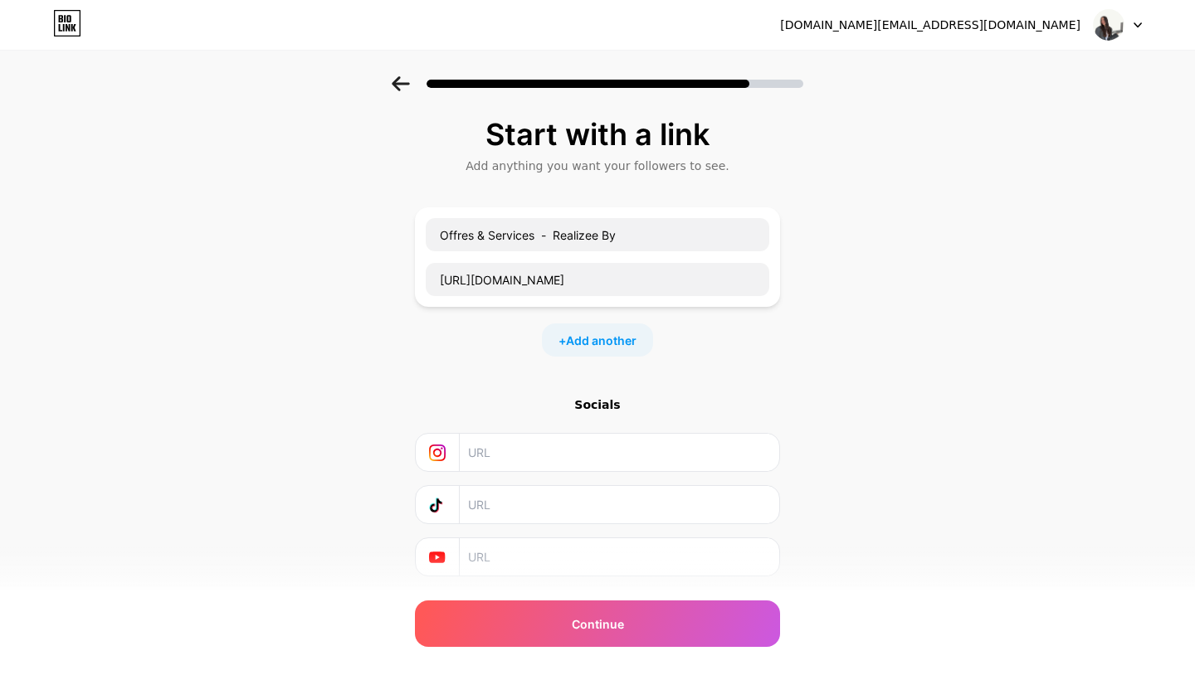
click at [632, 627] on div "Continue" at bounding box center [597, 624] width 365 height 46
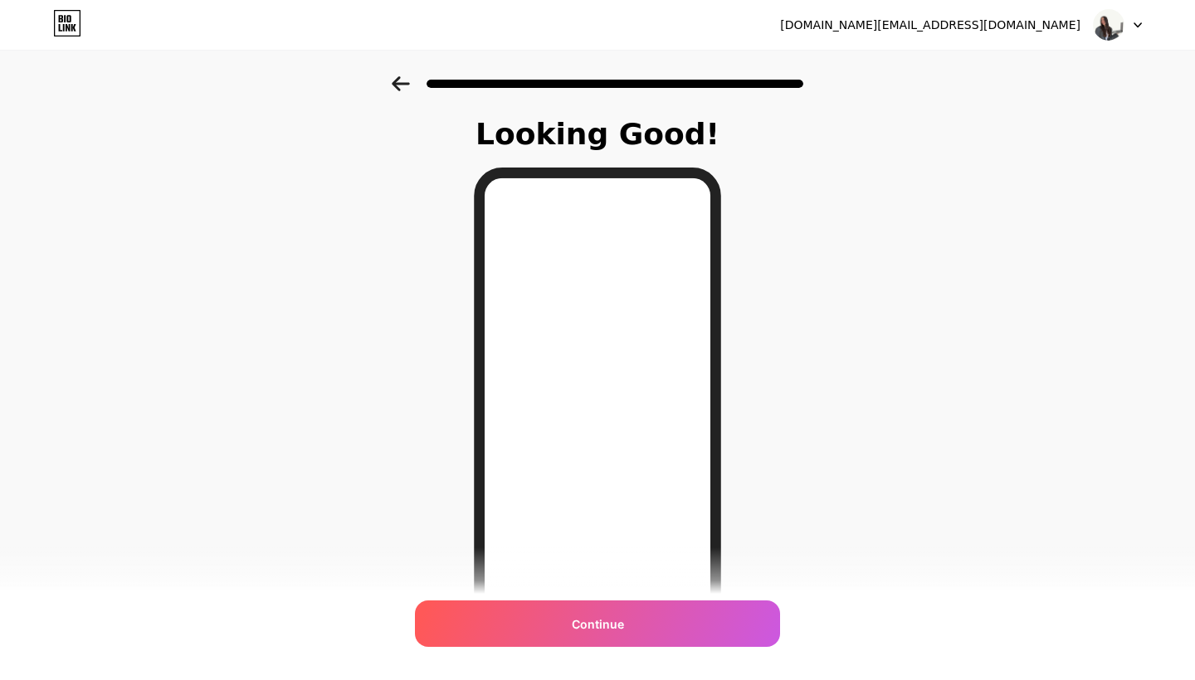
click at [632, 627] on div "Continue" at bounding box center [597, 624] width 365 height 46
